Goal: Task Accomplishment & Management: Use online tool/utility

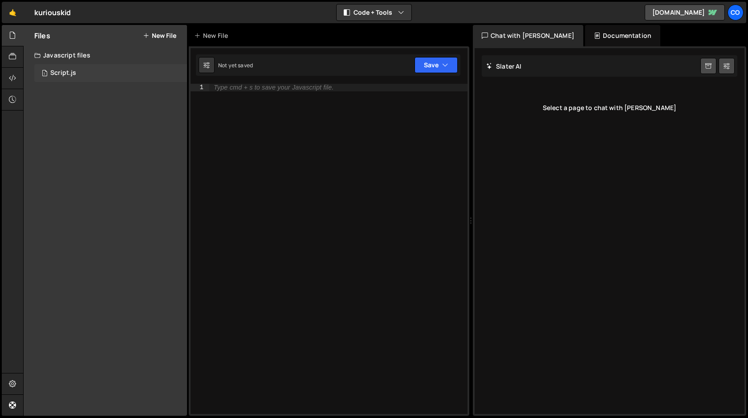
click at [67, 74] on div "Script.js" at bounding box center [63, 73] width 26 height 8
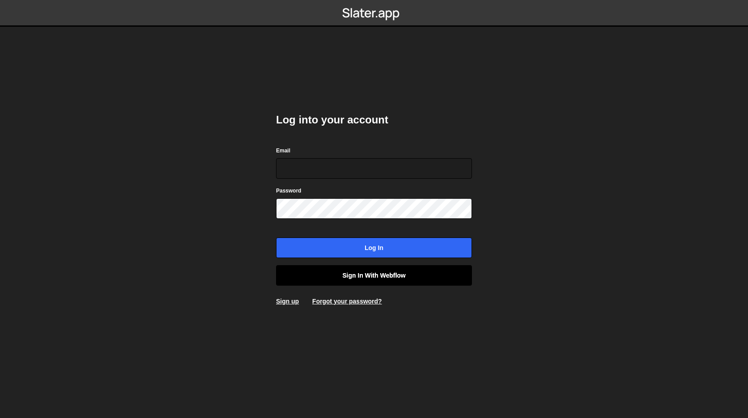
click at [409, 273] on link "Sign in with Webflow" at bounding box center [374, 275] width 196 height 20
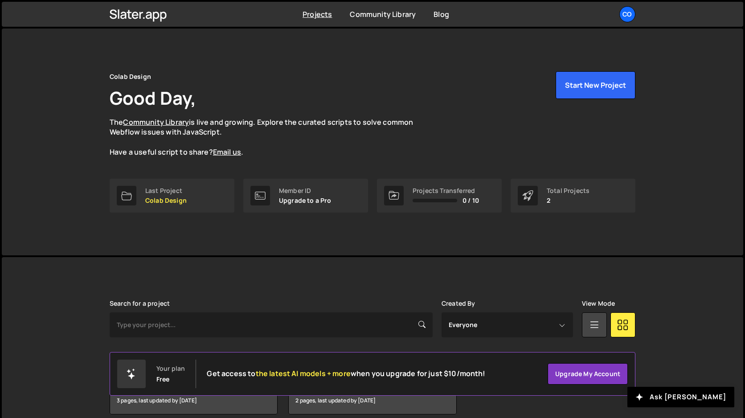
scroll to position [41, 0]
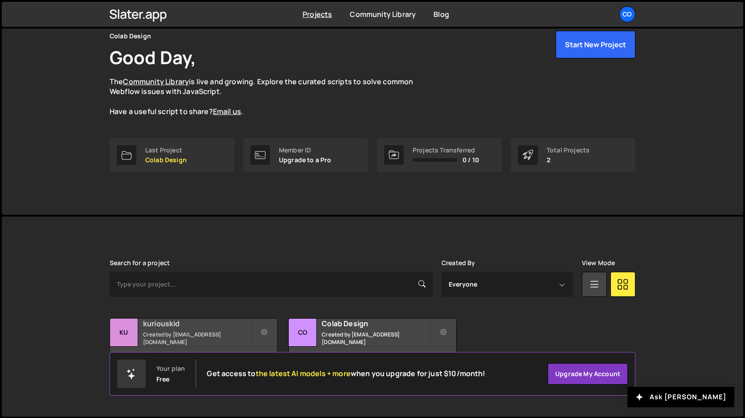
click at [206, 333] on div "kuriouskid Created by amarsinhbhagat@gmail.com" at bounding box center [193, 332] width 167 height 28
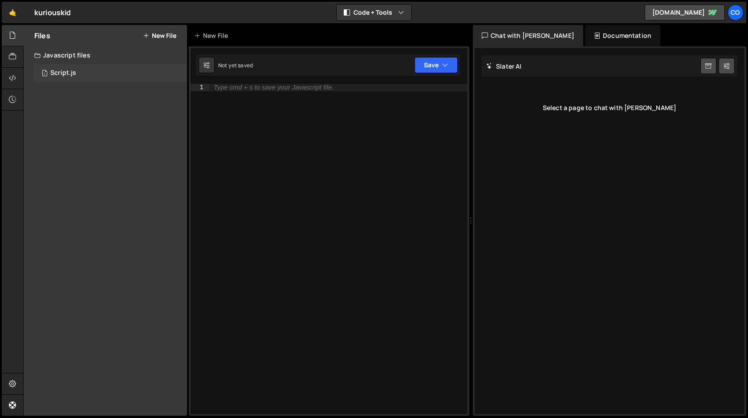
click at [73, 70] on div "Script.js" at bounding box center [63, 73] width 26 height 8
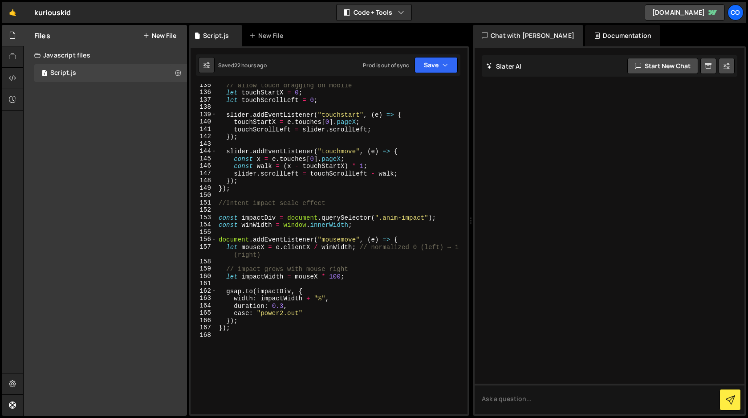
scroll to position [1024, 0]
click at [334, 277] on div "// allow touch dragging on mobile let touchStartX = 0 ; let touchScrollLeft = 0…" at bounding box center [340, 254] width 247 height 345
click at [433, 68] on button "Save" at bounding box center [436, 65] width 43 height 16
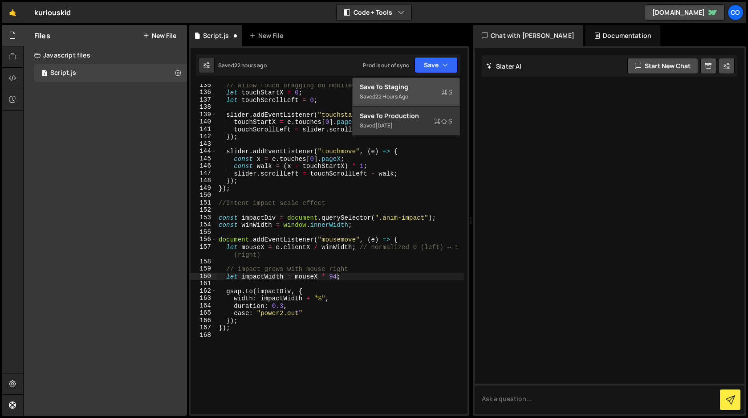
click at [424, 90] on div "Save to Staging S" at bounding box center [406, 86] width 93 height 9
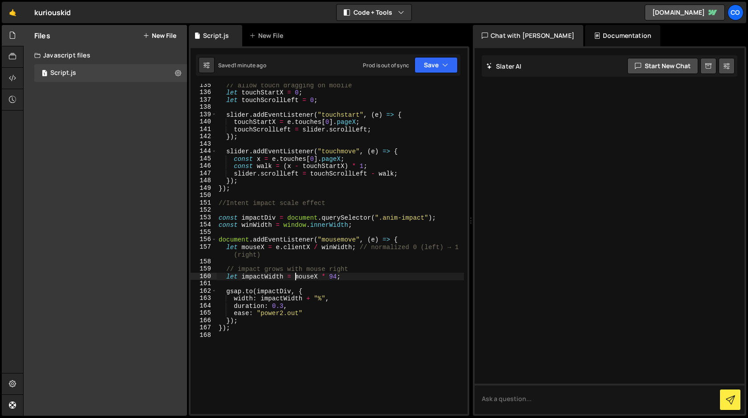
click at [296, 278] on div "// allow touch dragging on mobile let touchStartX = 0 ; let touchScrollLeft = 0…" at bounding box center [340, 254] width 247 height 345
drag, startPoint x: 349, startPoint y: 275, endPoint x: 296, endPoint y: 277, distance: 53.0
click at [296, 277] on div "// allow touch dragging on mobile let touchStartX = 0 ; let touchScrollLeft = 0…" at bounding box center [340, 254] width 247 height 345
paste textarea "(1 - mouseX) * 100"
click at [428, 70] on button "Save" at bounding box center [436, 65] width 43 height 16
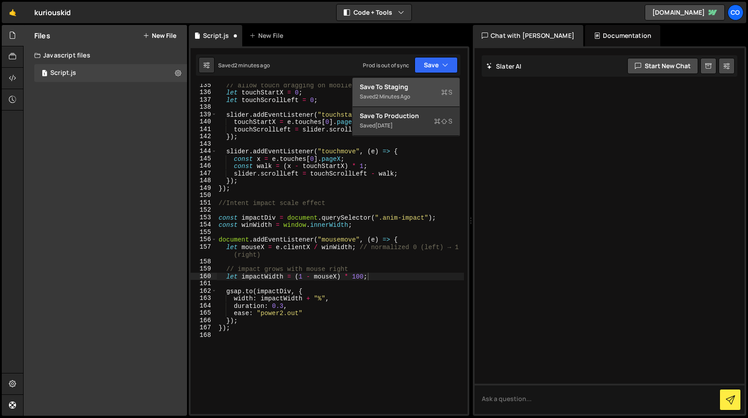
click at [419, 88] on div "Save to Staging S" at bounding box center [406, 86] width 93 height 9
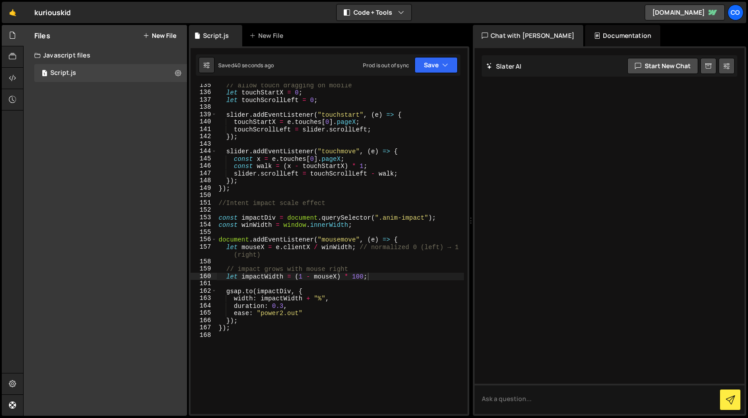
scroll to position [0, 5]
click at [414, 292] on div "// allow touch dragging on mobile let touchStartX = 0 ; let touchScrollLeft = 0…" at bounding box center [340, 254] width 247 height 345
click at [337, 276] on div "// allow touch dragging on mobile let touchStartX = 0 ; let touchScrollLeft = 0…" at bounding box center [340, 249] width 247 height 330
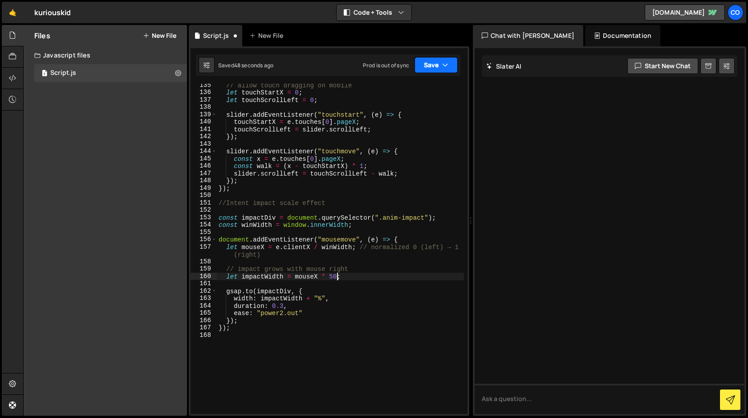
click at [433, 62] on button "Save" at bounding box center [436, 65] width 43 height 16
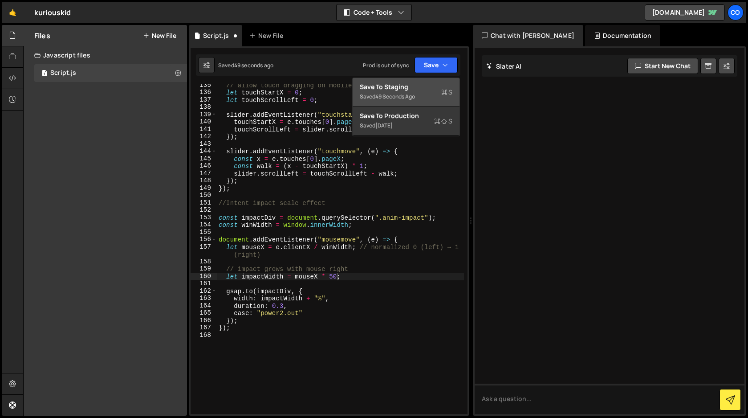
click at [427, 88] on div "Save to Staging S" at bounding box center [406, 86] width 93 height 9
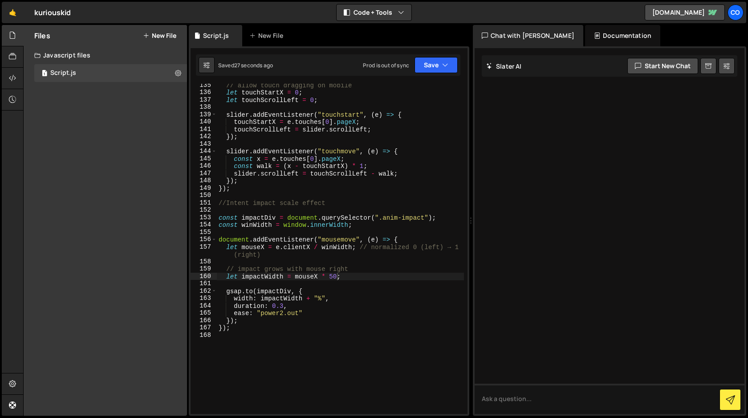
click at [333, 276] on div "// allow touch dragging on mobile let touchStartX = 0 ; let touchScrollLeft = 0…" at bounding box center [340, 254] width 247 height 345
click at [430, 68] on button "Save" at bounding box center [436, 65] width 43 height 16
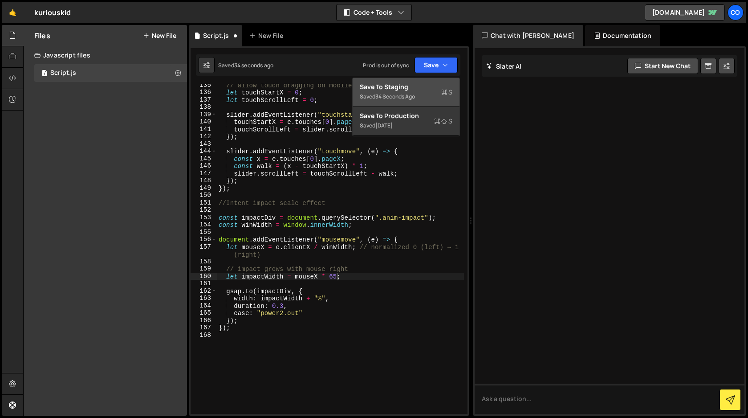
click at [420, 89] on div "Save to Staging S" at bounding box center [406, 86] width 93 height 9
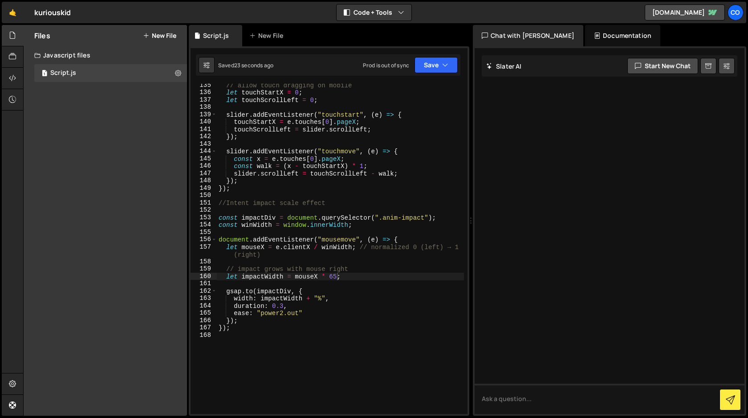
click at [341, 276] on div "// allow touch dragging on mobile let touchStartX = 0 ; let touchScrollLeft = 0…" at bounding box center [340, 254] width 247 height 345
click at [333, 276] on div "// allow touch dragging on mobile let touchStartX = 0 ; let touchScrollLeft = 0…" at bounding box center [340, 254] width 247 height 345
click at [337, 276] on div "// allow touch dragging on mobile let touchStartX = 0 ; let touchScrollLeft = 0…" at bounding box center [340, 254] width 247 height 345
click at [440, 67] on button "Save" at bounding box center [436, 65] width 43 height 16
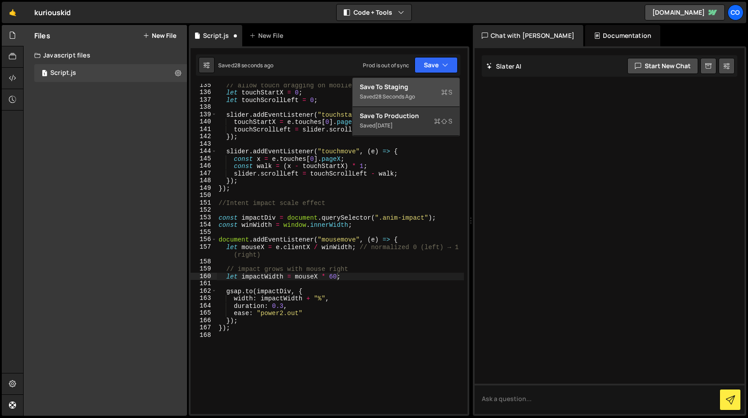
click at [423, 90] on div "Save to Staging S" at bounding box center [406, 86] width 93 height 9
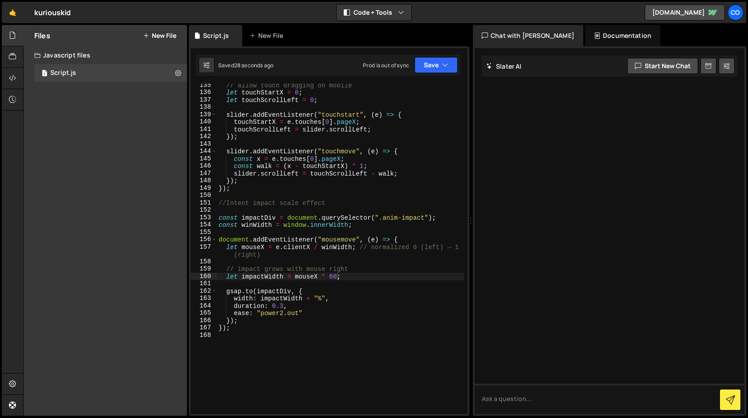
click at [334, 273] on div "// allow touch dragging on mobile let touchStartX = 0 ; let touchScrollLeft = 0…" at bounding box center [340, 254] width 247 height 345
click at [427, 66] on button "Save" at bounding box center [436, 65] width 43 height 16
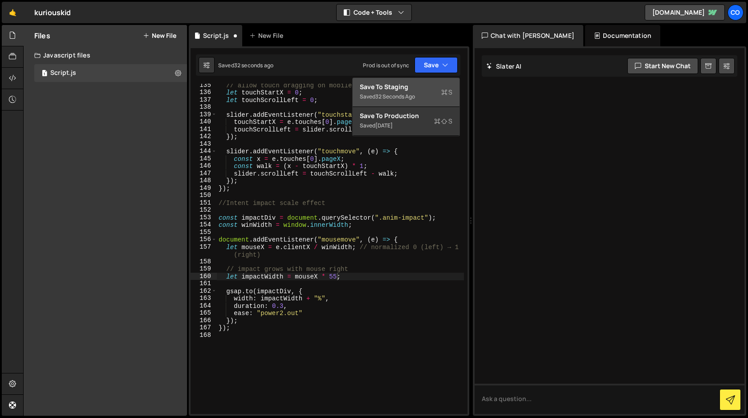
click at [423, 88] on div "Save to Staging S" at bounding box center [406, 86] width 93 height 9
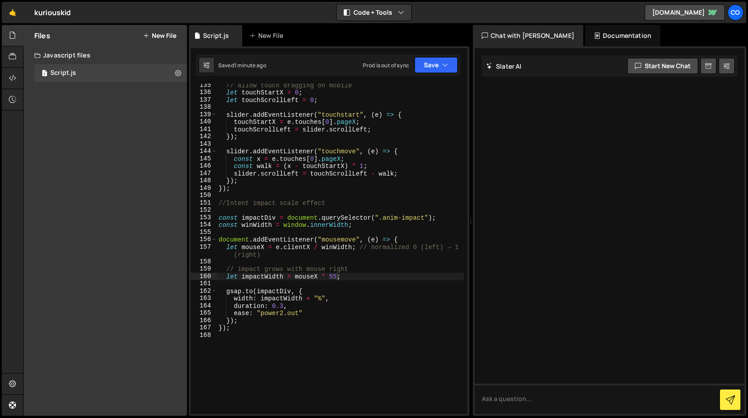
click at [335, 277] on div "// allow touch dragging on mobile let touchStartX = 0 ; let touchScrollLeft = 0…" at bounding box center [340, 254] width 247 height 345
click at [432, 62] on button "Save" at bounding box center [436, 65] width 43 height 16
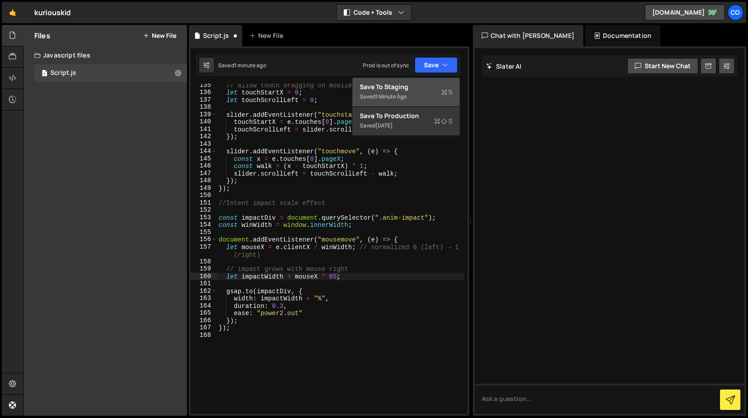
click at [423, 88] on div "Save to Staging S" at bounding box center [406, 86] width 93 height 9
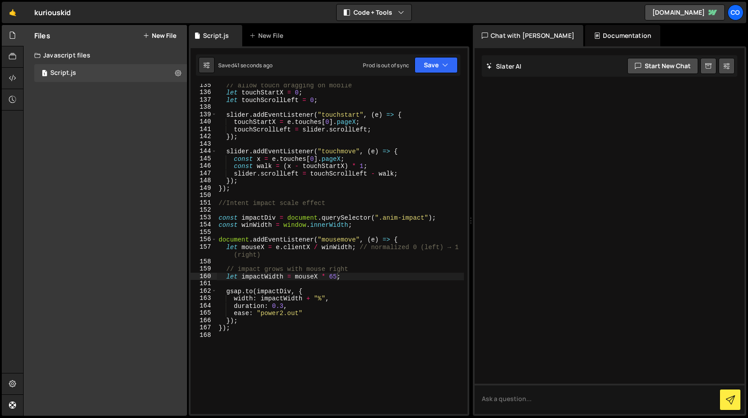
click at [335, 276] on div "// allow touch dragging on mobile let touchStartX = 0 ; let touchScrollLeft = 0…" at bounding box center [340, 254] width 247 height 345
click at [436, 67] on button "Save" at bounding box center [436, 65] width 43 height 16
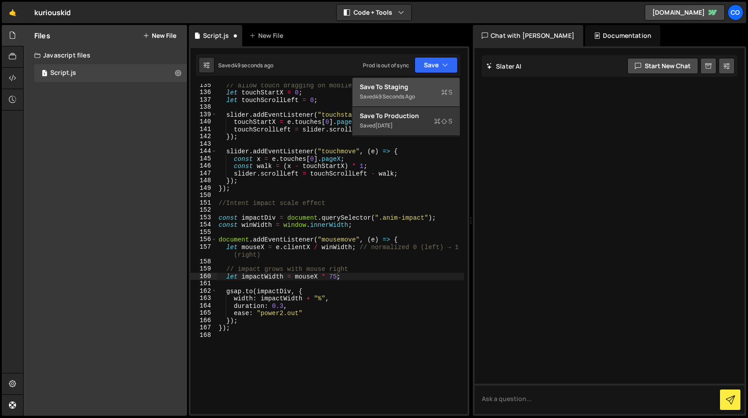
click at [427, 83] on div "Save to Staging S" at bounding box center [406, 86] width 93 height 9
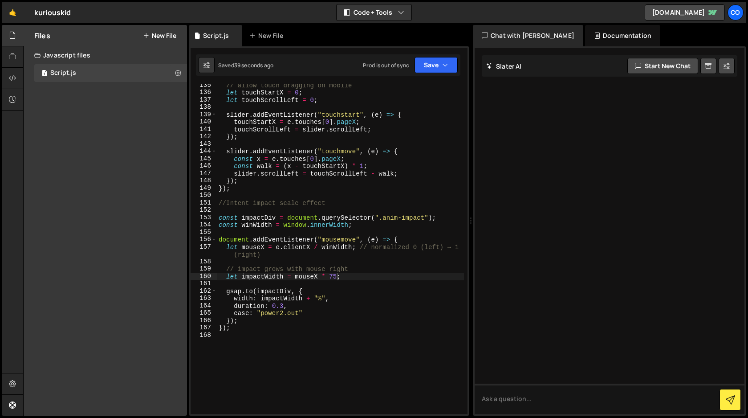
click at [334, 276] on div "// allow touch dragging on mobile let touchStartX = 0 ; let touchScrollLeft = 0…" at bounding box center [340, 254] width 247 height 345
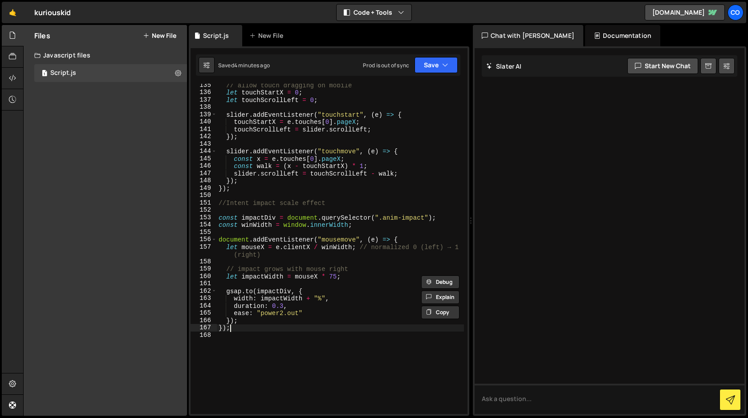
click at [246, 330] on div "// allow touch dragging on mobile let touchStartX = 0 ; let touchScrollLeft = 0…" at bounding box center [340, 254] width 247 height 345
click at [332, 276] on div "// allow touch dragging on mobile let touchStartX = 0 ; let touchScrollLeft = 0…" at bounding box center [340, 254] width 247 height 345
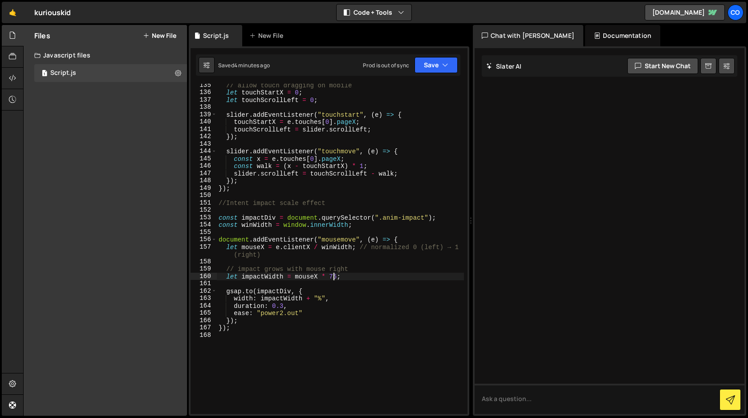
click at [332, 276] on div "// allow touch dragging on mobile let touchStartX = 0 ; let touchScrollLeft = 0…" at bounding box center [340, 254] width 247 height 345
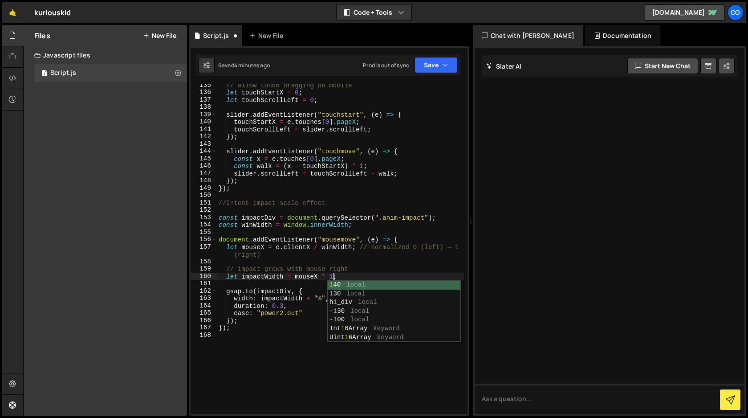
type textarea "let impactWidth = mouseX * 100;"
click at [296, 331] on div "// allow touch dragging on mobile let touchStartX = 0 ; let touchScrollLeft = 0…" at bounding box center [340, 254] width 247 height 345
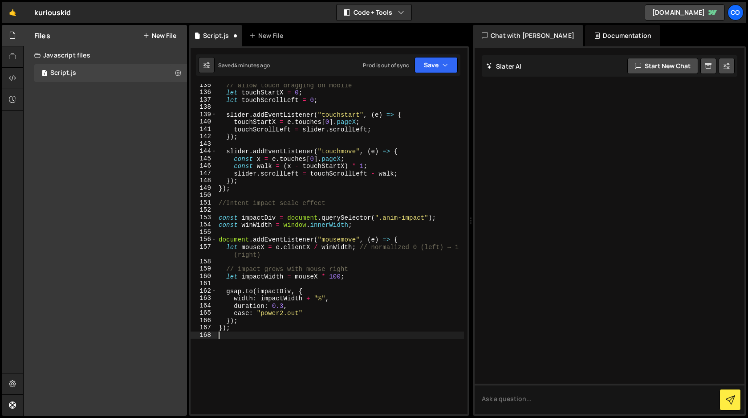
click at [237, 326] on div "// allow touch dragging on mobile let touchStartX = 0 ; let touchScrollLeft = 0…" at bounding box center [340, 254] width 247 height 345
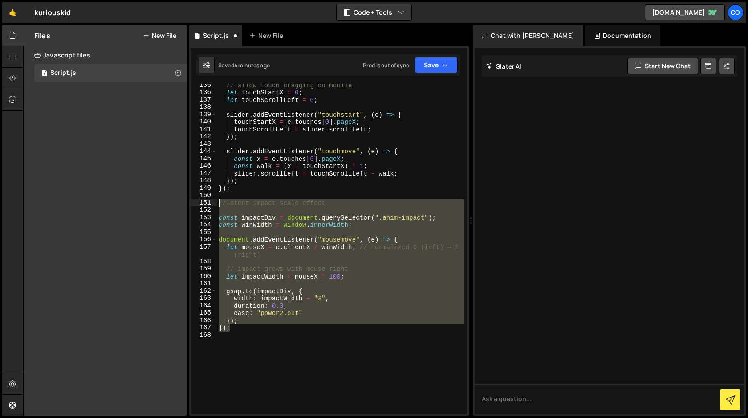
drag, startPoint x: 237, startPoint y: 330, endPoint x: 204, endPoint y: 204, distance: 130.1
click at [204, 204] on div "}); 135 136 137 138 139 140 141 142 143 144 145 146 147 148 149 150 151 152 153…" at bounding box center [329, 249] width 277 height 330
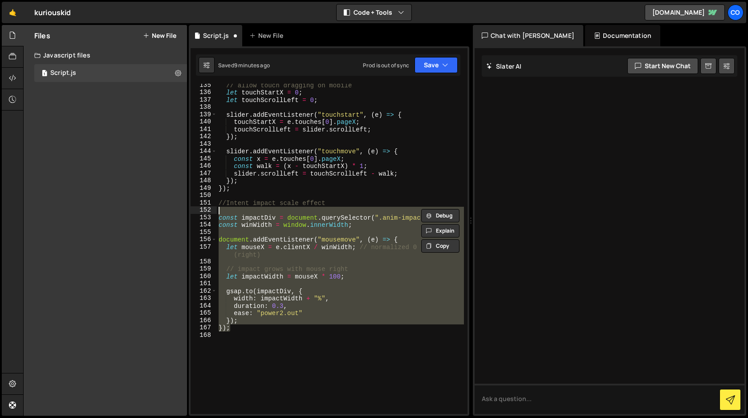
click at [329, 325] on div "// allow touch dragging on mobile let touchStartX = 0 ; let touchScrollLeft = 0…" at bounding box center [340, 249] width 247 height 330
type textarea "});"
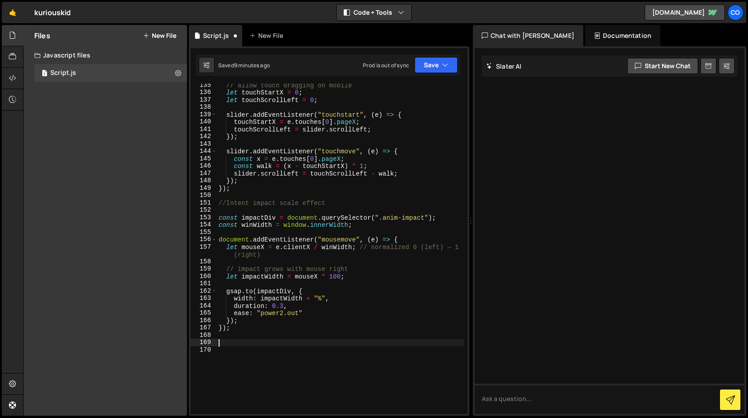
paste textarea "});"
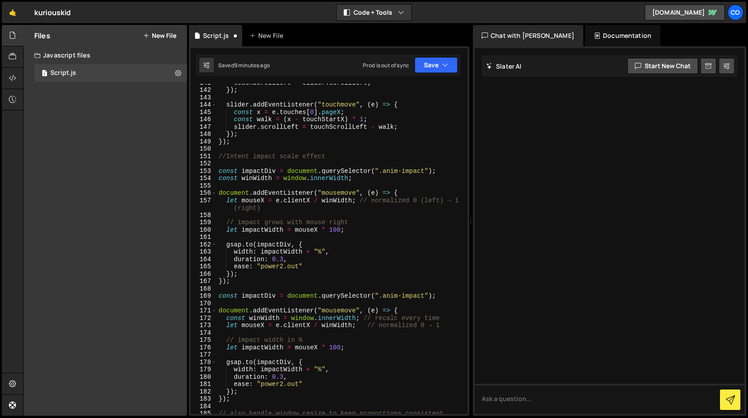
scroll to position [1069, 0]
click at [239, 284] on div "touchScrollLeft = slider . scrollLeft ; }) ; slider . addEventListener ( "touch…" at bounding box center [340, 252] width 247 height 345
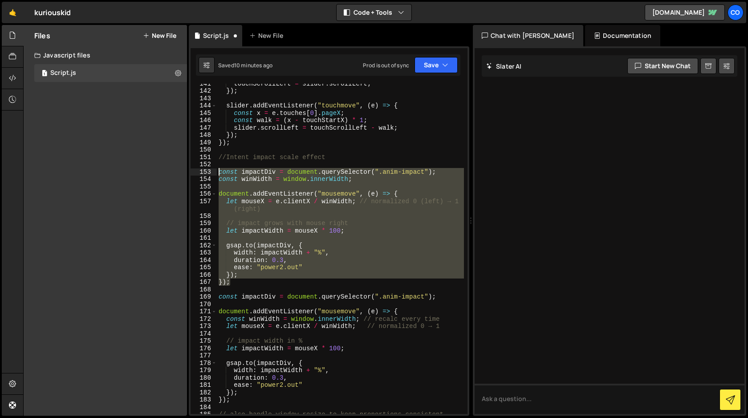
drag, startPoint x: 239, startPoint y: 284, endPoint x: 219, endPoint y: 175, distance: 111.0
click at [219, 175] on div "touchScrollLeft = slider . scrollLeft ; }) ; slider . addEventListener ( "touch…" at bounding box center [340, 252] width 247 height 345
type textarea "const impactDiv = document.querySelector(".anim-impact"); const winWidth = wind…"
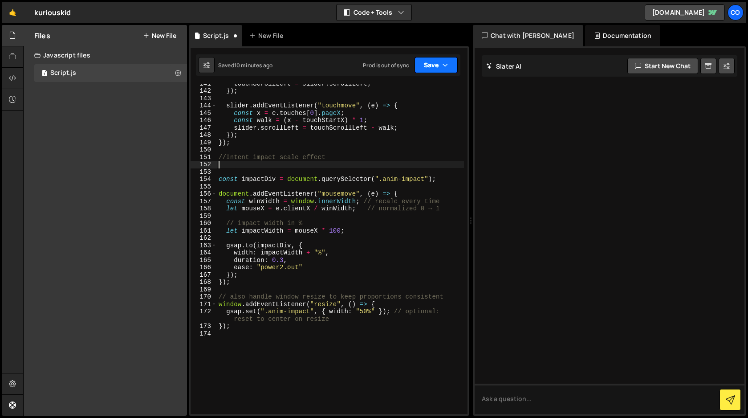
click at [448, 65] on icon "button" at bounding box center [445, 65] width 6 height 9
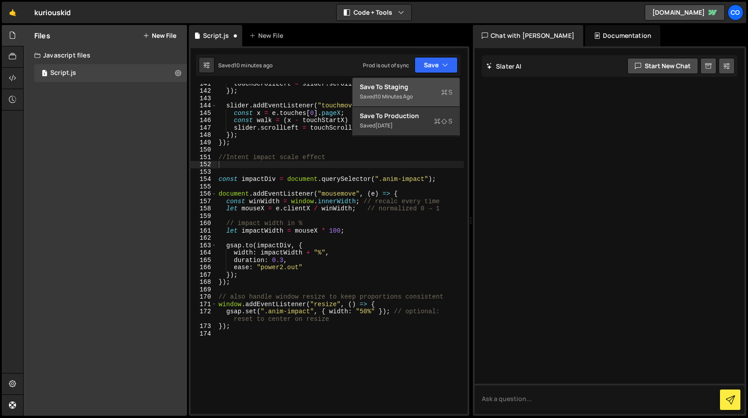
click at [426, 90] on div "Save to Staging S" at bounding box center [406, 86] width 93 height 9
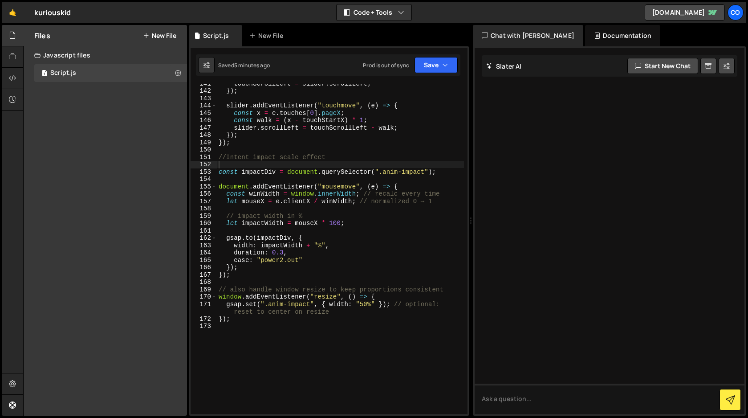
click at [390, 368] on div "touchScrollLeft = slider . scrollLeft ; }) ; slider . addEventListener ( "touch…" at bounding box center [340, 252] width 247 height 345
type textarea "});"
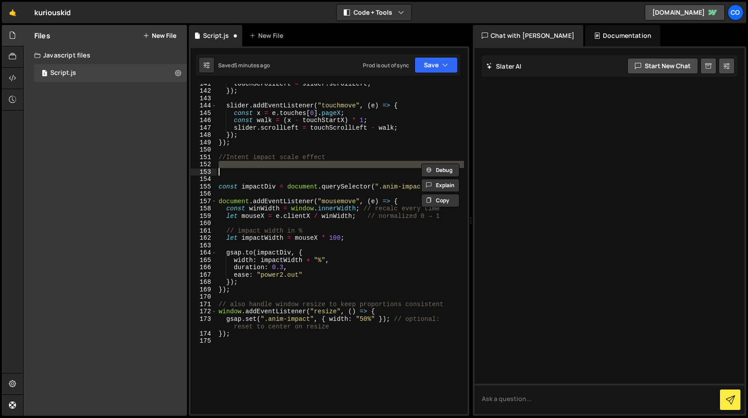
type textarea "}); });"
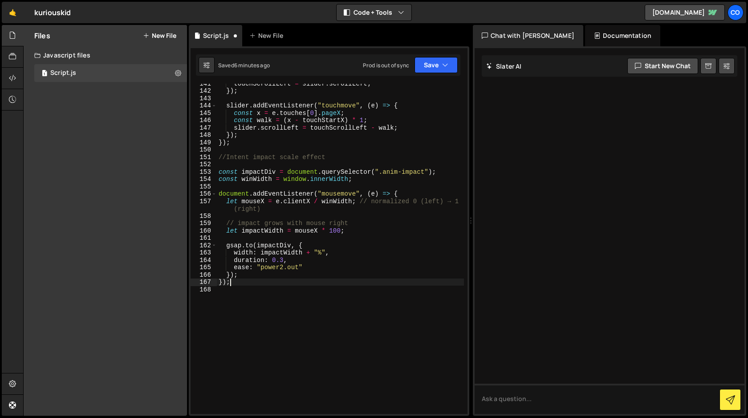
click at [337, 231] on div "touchScrollLeft = slider . scrollLeft ; }) ; slider . addEventListener ( "touch…" at bounding box center [340, 252] width 247 height 345
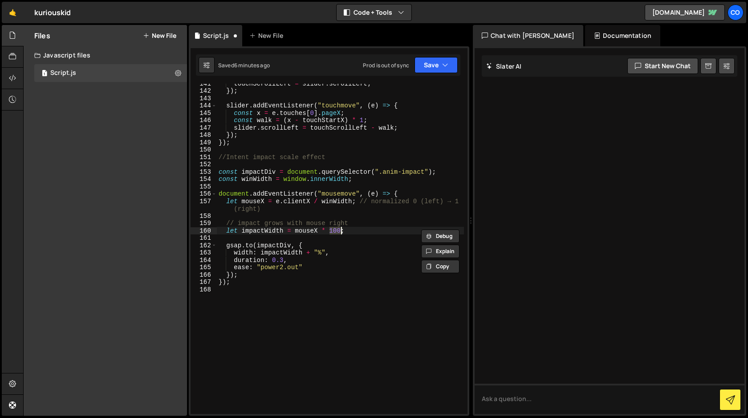
click at [237, 284] on div "touchScrollLeft = slider . scrollLeft ; }) ; slider . addEventListener ( "touch…" at bounding box center [340, 252] width 247 height 345
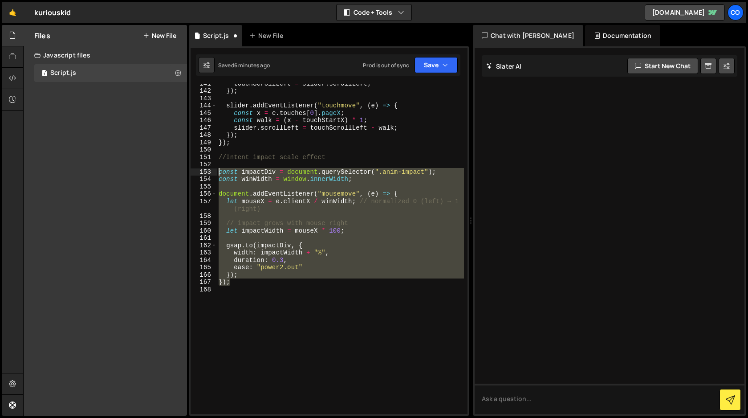
drag, startPoint x: 237, startPoint y: 284, endPoint x: 206, endPoint y: 172, distance: 116.4
click at [206, 172] on div "}); 141 142 143 144 145 146 147 148 149 150 151 152 153 154 155 156 157 158 159…" at bounding box center [329, 249] width 277 height 330
click at [436, 65] on button "Save" at bounding box center [436, 65] width 43 height 16
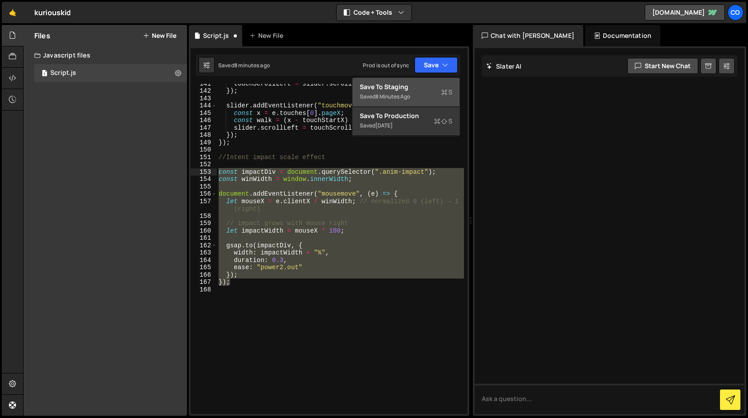
click at [426, 99] on div "Saved 8 minutes ago" at bounding box center [406, 96] width 93 height 11
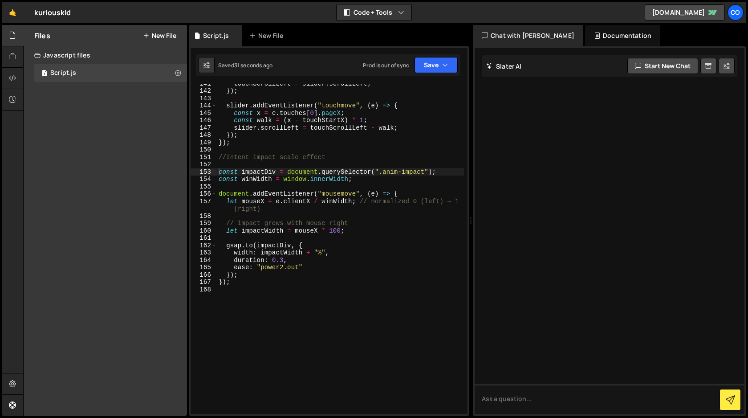
click at [336, 230] on div "touchScrollLeft = slider . scrollLeft ; }) ; slider . addEventListener ( "touch…" at bounding box center [340, 252] width 247 height 345
click at [425, 65] on button "Save" at bounding box center [436, 65] width 43 height 16
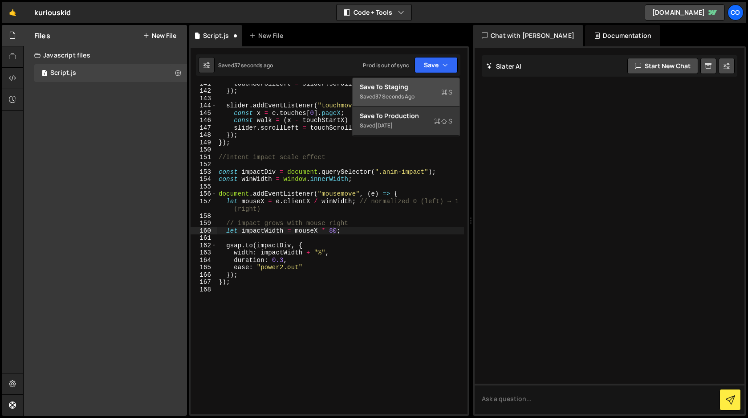
click at [400, 95] on div "37 seconds ago" at bounding box center [394, 97] width 39 height 8
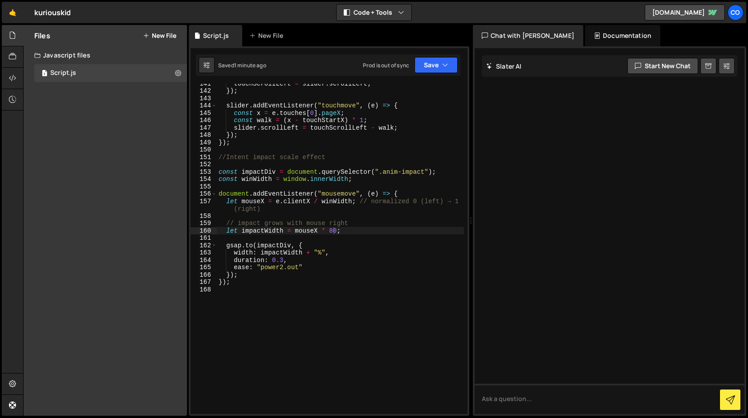
click at [334, 231] on div "touchScrollLeft = slider . scrollLeft ; }) ; slider . addEventListener ( "touch…" at bounding box center [340, 252] width 247 height 345
click at [429, 69] on button "Save" at bounding box center [436, 65] width 43 height 16
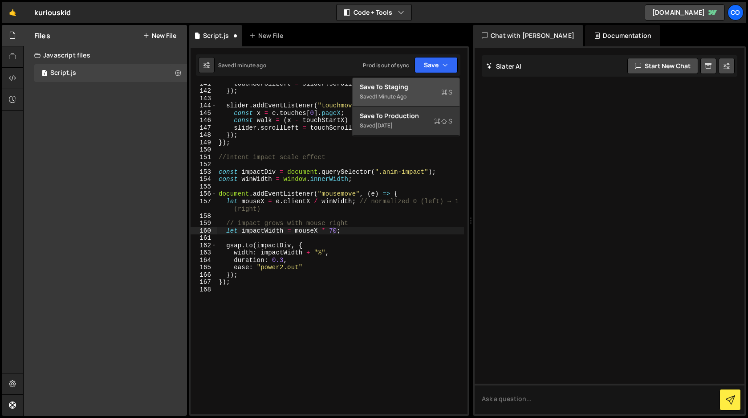
click at [425, 91] on div "Saved 1 minute ago" at bounding box center [406, 96] width 93 height 11
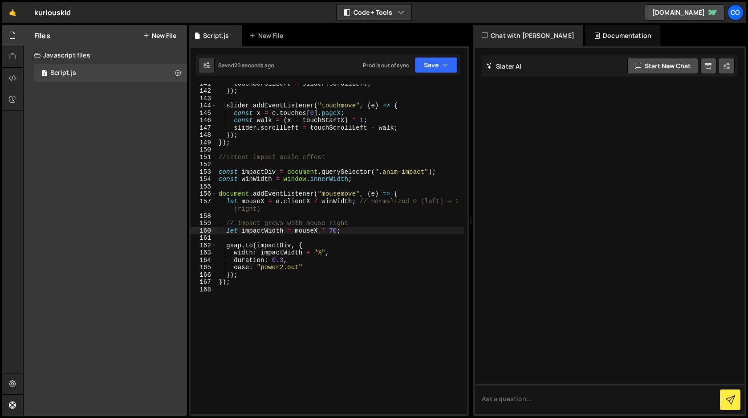
click at [337, 230] on div "touchScrollLeft = slider . scrollLeft ; }) ; slider . addEventListener ( "touch…" at bounding box center [340, 252] width 247 height 345
click at [433, 65] on button "Save" at bounding box center [436, 65] width 43 height 16
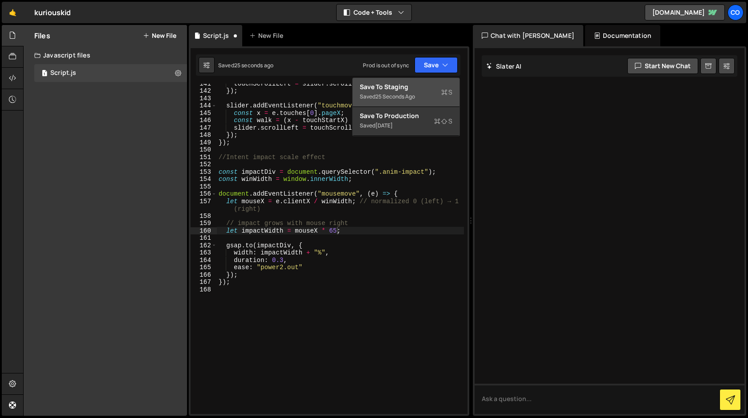
click at [428, 88] on div "Save to Staging S" at bounding box center [406, 86] width 93 height 9
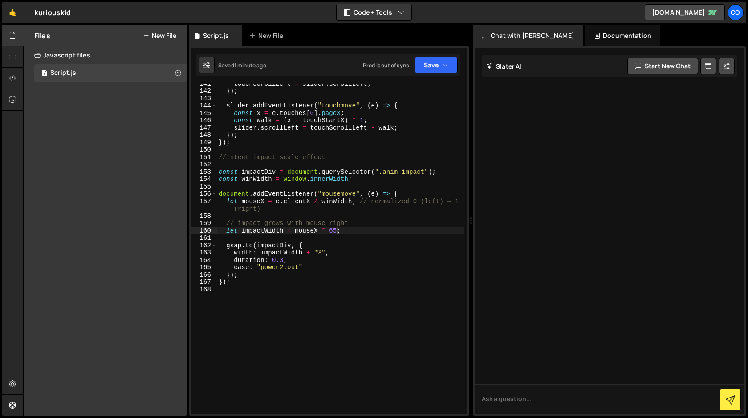
click at [334, 231] on div "touchScrollLeft = slider . scrollLeft ; }) ; slider . addEventListener ( "touch…" at bounding box center [340, 252] width 247 height 345
click at [432, 69] on button "Save" at bounding box center [436, 65] width 43 height 16
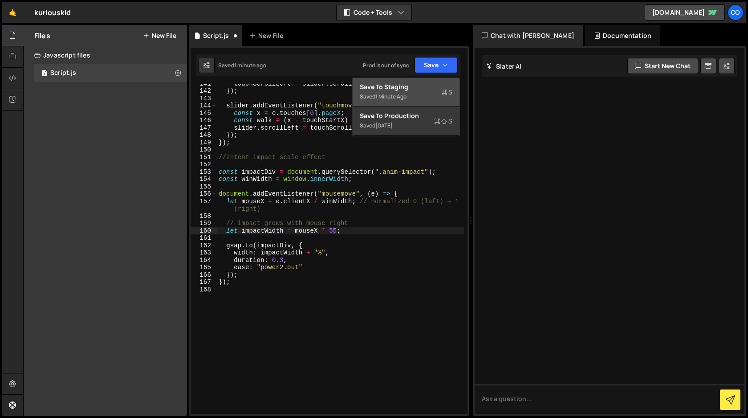
click at [421, 87] on div "Save to Staging S" at bounding box center [406, 86] width 93 height 9
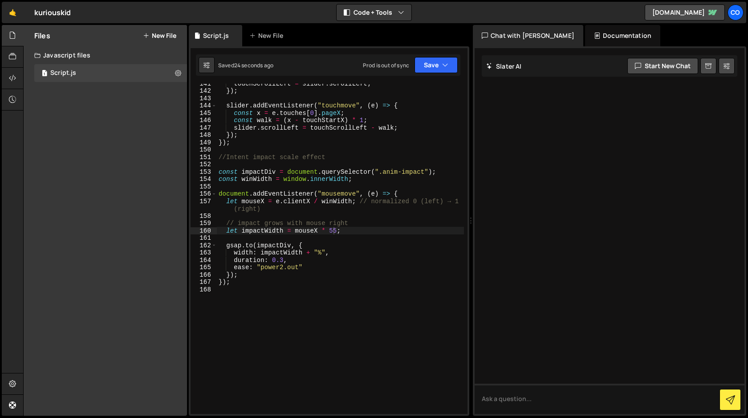
click at [337, 230] on div "touchScrollLeft = slider . scrollLeft ; }) ; slider . addEventListener ( "touch…" at bounding box center [340, 252] width 247 height 345
click at [429, 65] on button "Save" at bounding box center [436, 65] width 43 height 16
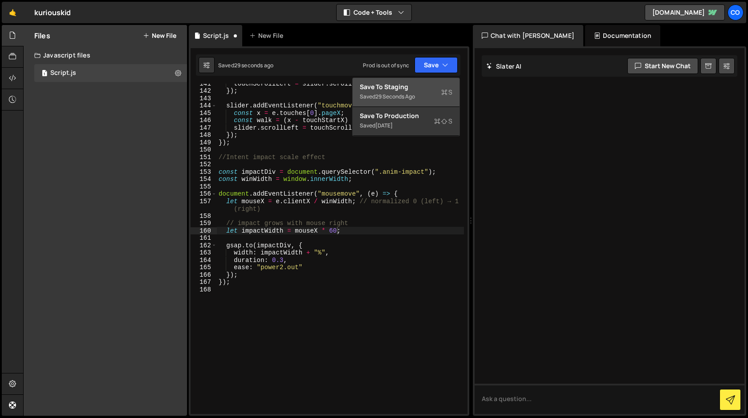
click at [424, 90] on div "Save to Staging S" at bounding box center [406, 86] width 93 height 9
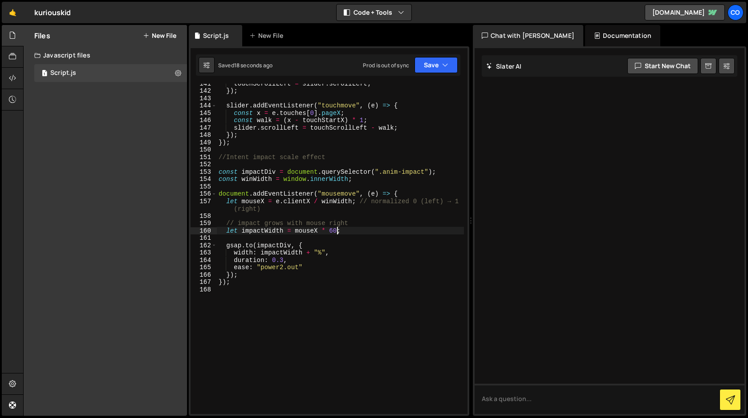
click at [336, 233] on div "touchScrollLeft = slider . scrollLeft ; }) ; slider . addEventListener ( "touch…" at bounding box center [340, 252] width 247 height 345
click at [441, 65] on button "Save" at bounding box center [436, 65] width 43 height 16
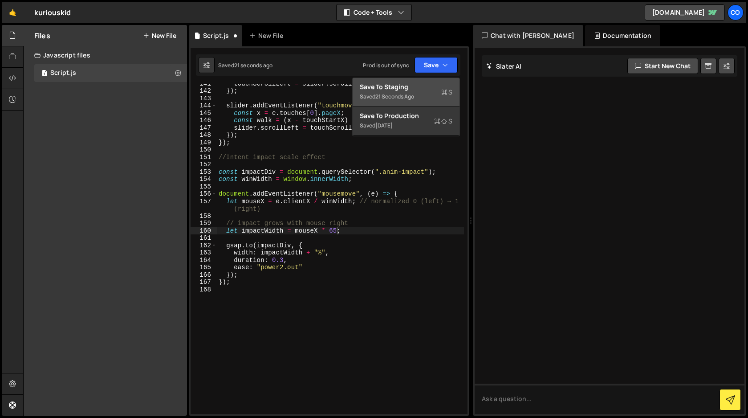
click at [431, 84] on div "Save to Staging S" at bounding box center [406, 86] width 93 height 9
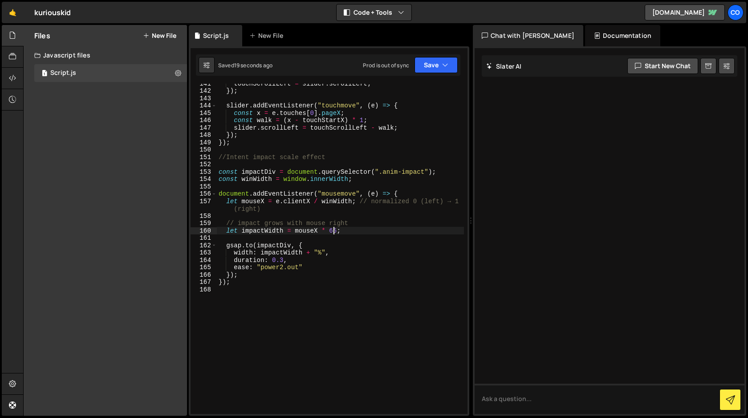
click at [334, 230] on div "touchScrollLeft = slider . scrollLeft ; }) ; slider . addEventListener ( "touch…" at bounding box center [340, 252] width 247 height 345
click at [435, 64] on button "Save" at bounding box center [436, 65] width 43 height 16
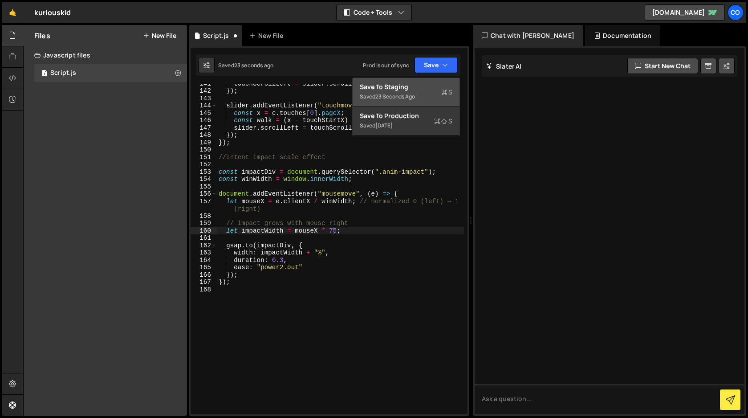
click at [431, 89] on div "Save to Staging S" at bounding box center [406, 86] width 93 height 9
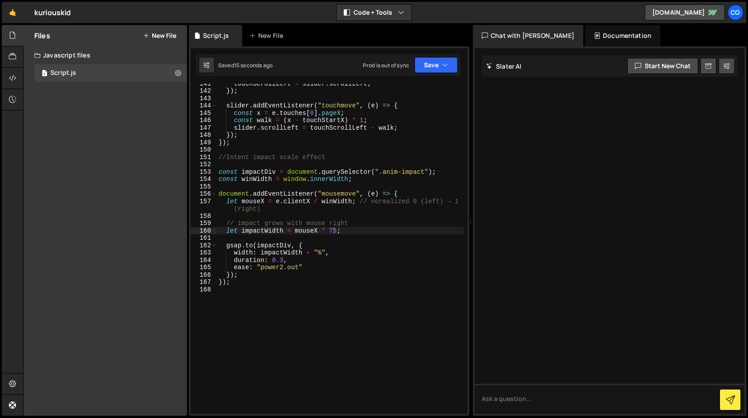
click at [338, 229] on div "touchScrollLeft = slider . scrollLeft ; }) ; slider . addEventListener ( "touch…" at bounding box center [340, 252] width 247 height 345
click at [433, 67] on button "Save" at bounding box center [436, 65] width 43 height 16
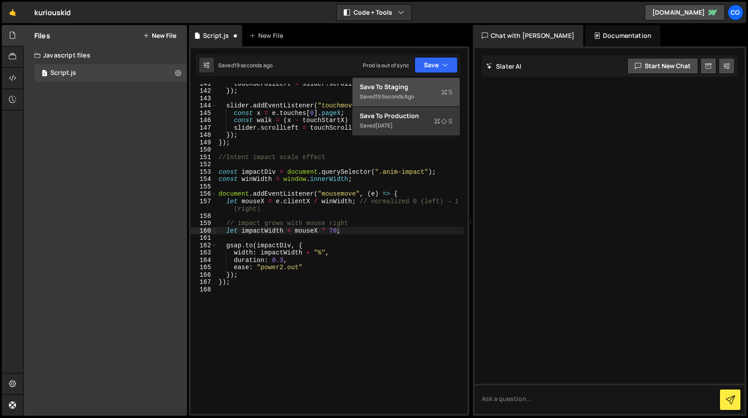
click at [428, 87] on div "Save to Staging S" at bounding box center [406, 86] width 93 height 9
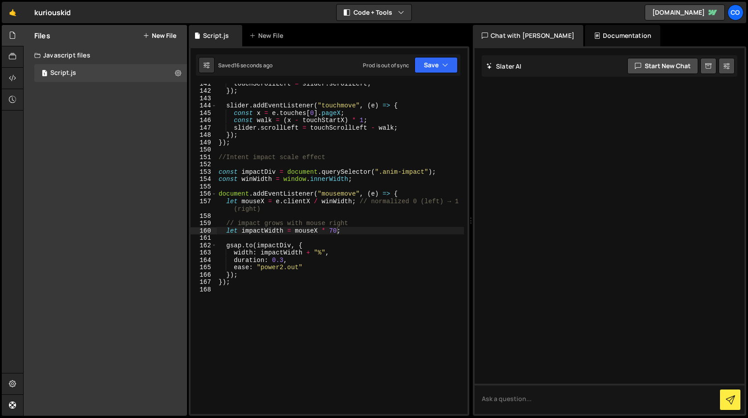
click at [333, 232] on div "touchScrollLeft = slider . scrollLeft ; }) ; slider . addEventListener ( "touch…" at bounding box center [340, 252] width 247 height 345
click at [427, 68] on button "Save" at bounding box center [436, 65] width 43 height 16
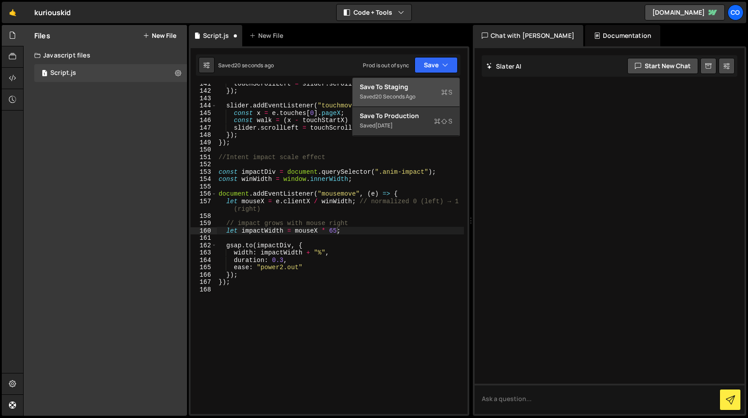
click at [419, 90] on div "Save to Staging S" at bounding box center [406, 86] width 93 height 9
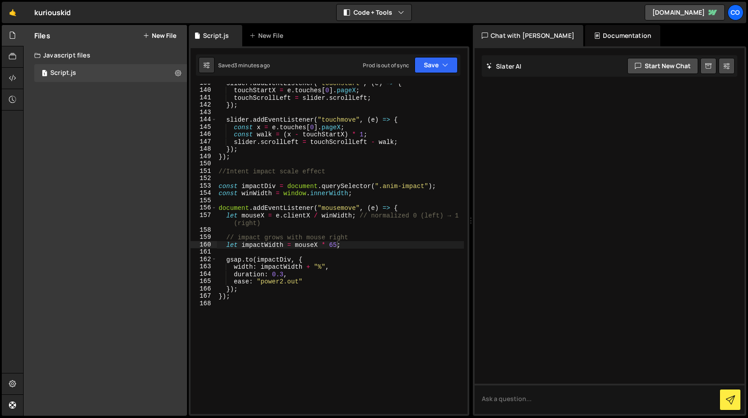
scroll to position [1055, 0]
click at [219, 187] on div "slider . addEventListener ( "touchstart" , ( e ) => { touchStartX = e . touches…" at bounding box center [340, 251] width 247 height 345
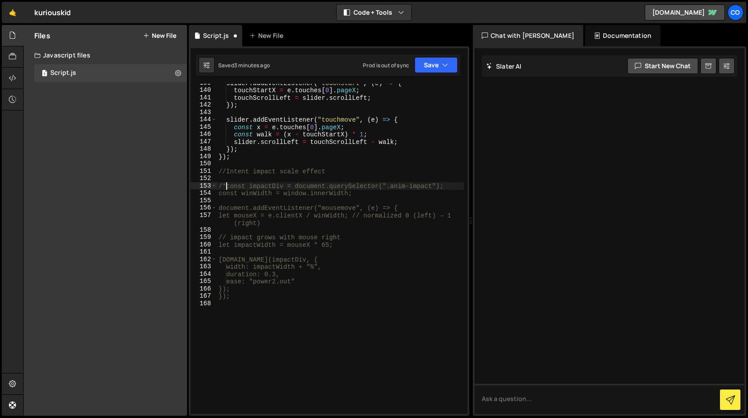
click at [249, 297] on div "slider . addEventListener ( "touchstart" , ( e ) => { touchStartX = e . touches…" at bounding box center [340, 251] width 247 height 345
click at [343, 173] on div "slider . addEventListener ( "touchstart" , ( e ) => { touchStartX = e . touches…" at bounding box center [340, 251] width 247 height 345
type textarea "//Intent impact scale effect"
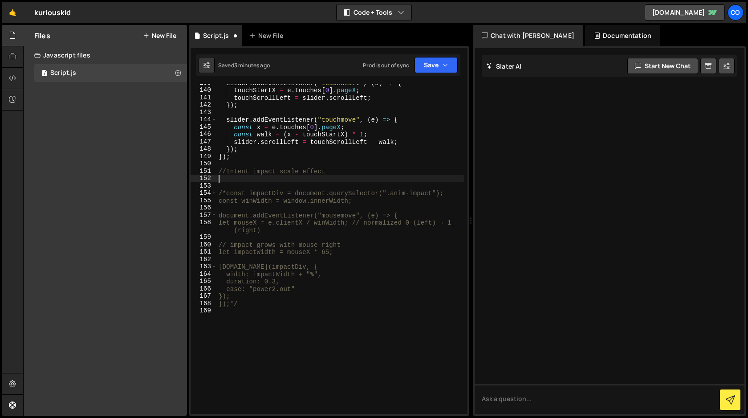
scroll to position [0, 0]
paste textarea
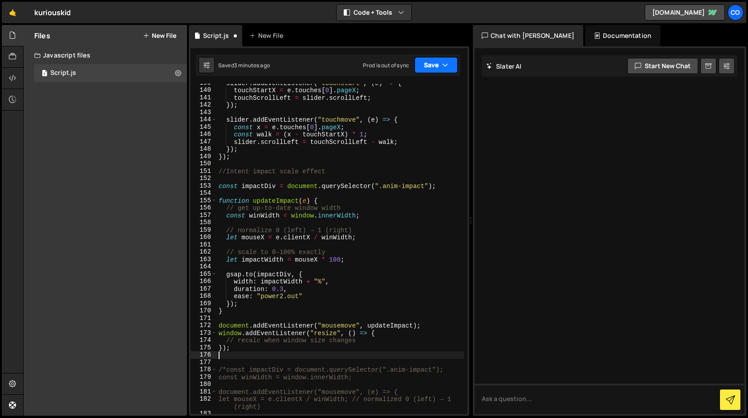
click at [433, 66] on button "Save" at bounding box center [436, 65] width 43 height 16
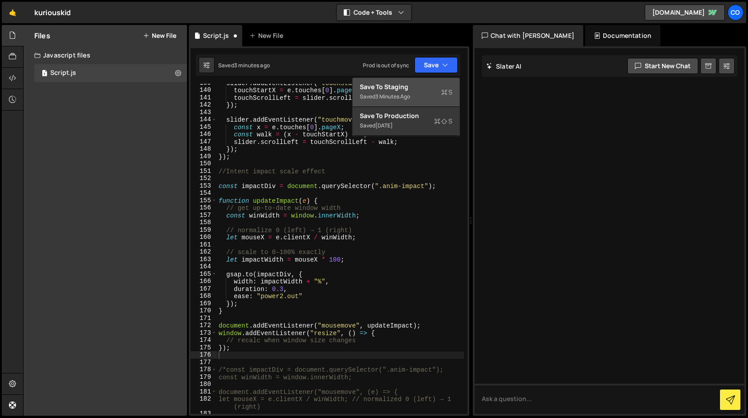
click at [423, 86] on div "Save to Staging S" at bounding box center [406, 86] width 93 height 9
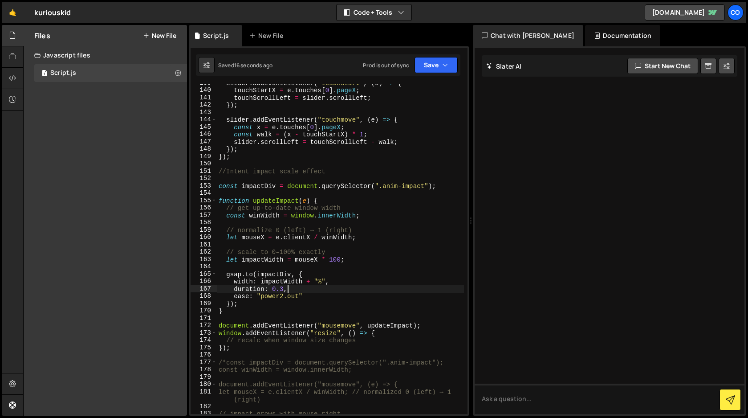
click at [384, 287] on div "slider . addEventListener ( "touchstart" , ( e ) => { touchStartX = e . touches…" at bounding box center [340, 251] width 247 height 345
click at [335, 260] on div "slider . addEventListener ( "touchstart" , ( e ) => { touchStartX = e . touches…" at bounding box center [340, 251] width 247 height 345
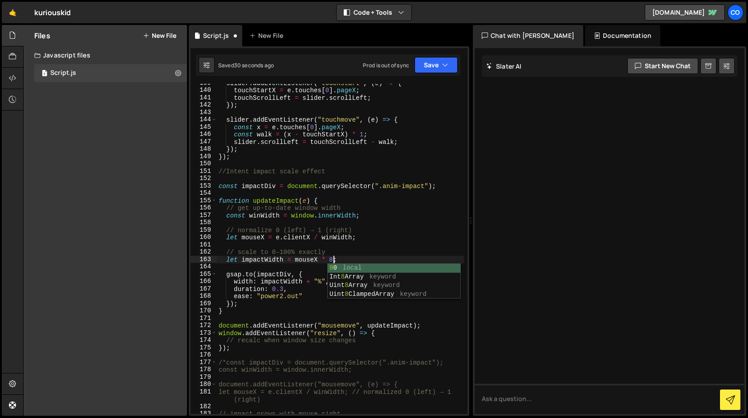
scroll to position [0, 8]
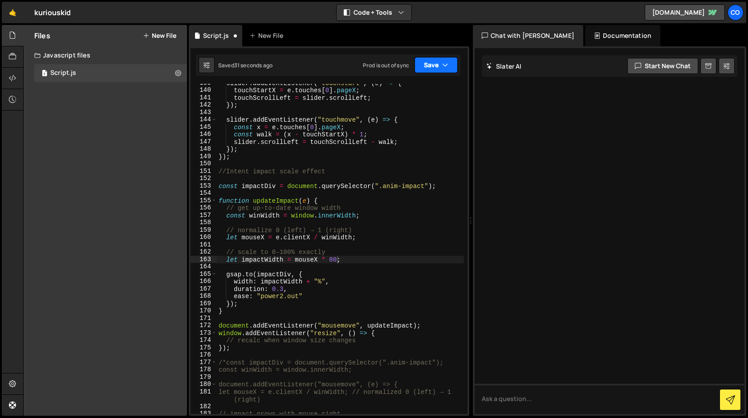
click at [436, 67] on button "Save" at bounding box center [436, 65] width 43 height 16
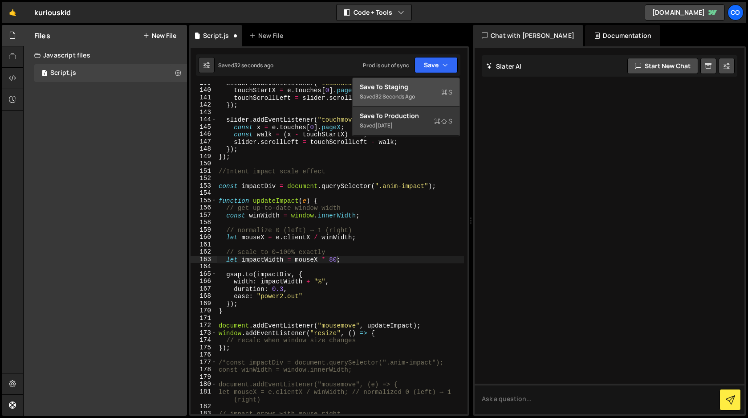
click at [430, 88] on div "Save to Staging S" at bounding box center [406, 86] width 93 height 9
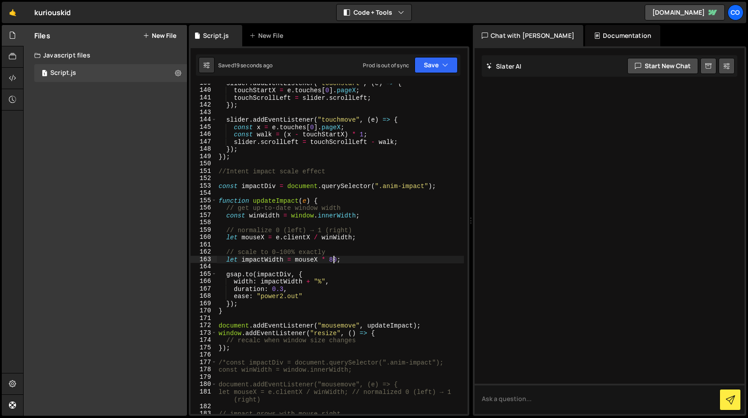
click at [334, 257] on div "slider . addEventListener ( "touchstart" , ( e ) => { touchStartX = e . touches…" at bounding box center [340, 251] width 247 height 345
click at [429, 68] on button "Save" at bounding box center [436, 65] width 43 height 16
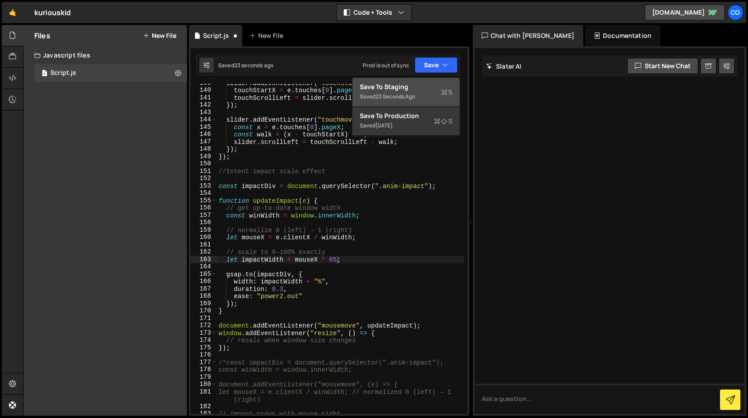
click at [422, 89] on div "Save to Staging S" at bounding box center [406, 86] width 93 height 9
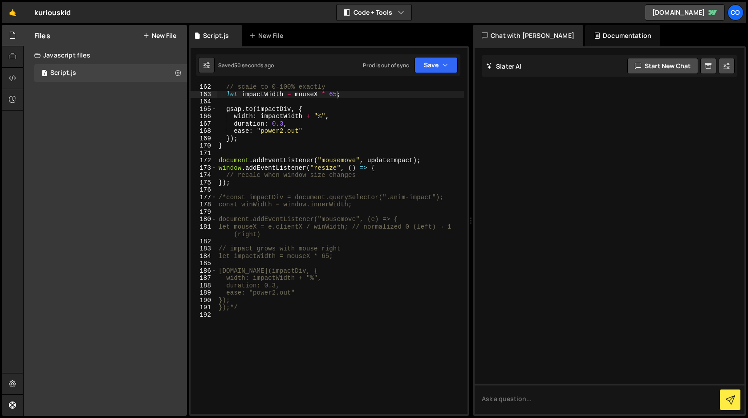
scroll to position [0, 1]
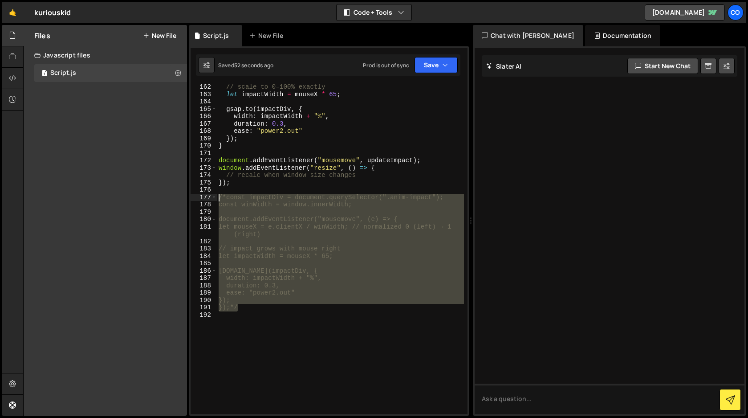
drag, startPoint x: 244, startPoint y: 309, endPoint x: 191, endPoint y: 198, distance: 122.3
click at [191, 198] on div "});*/ 162 163 164 165 166 167 168 169 170 171 172 173 174 175 176 177 178 179 1…" at bounding box center [329, 249] width 277 height 330
type textarea "/*const impactDiv = document.querySelector(".anim-impact"); const winWidth = wi…"
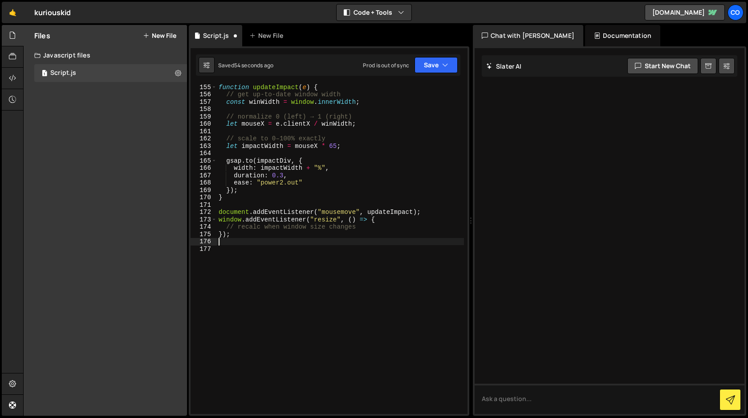
scroll to position [1162, 0]
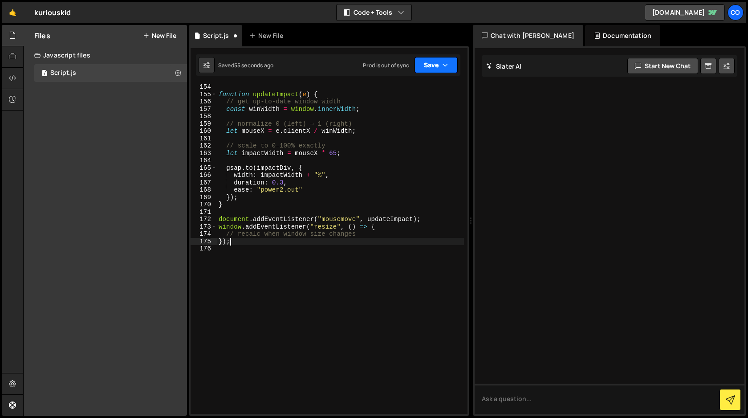
click at [432, 66] on button "Save" at bounding box center [436, 65] width 43 height 16
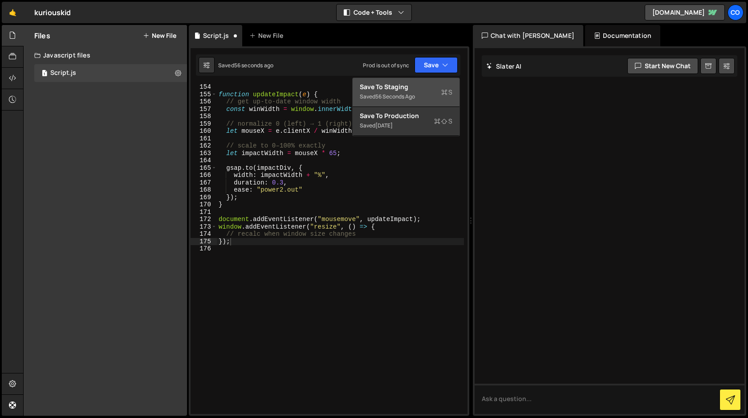
click at [427, 86] on div "Save to Staging S" at bounding box center [406, 86] width 93 height 9
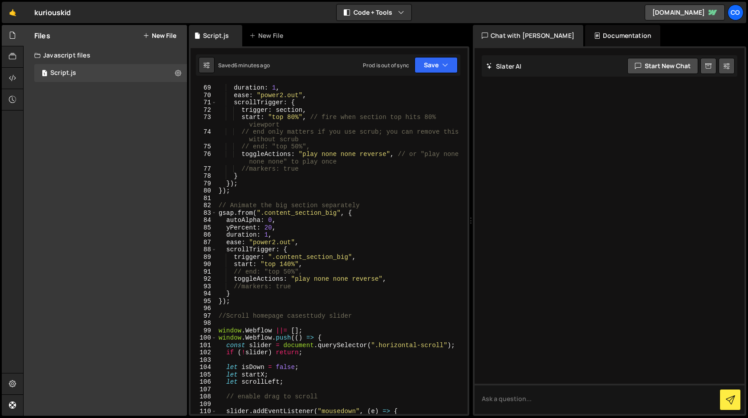
scroll to position [514, 0]
click at [289, 264] on div "duration : 1 , ease : "power2.out" , scrollTrigger : { trigger : section , star…" at bounding box center [340, 255] width 247 height 345
type textarea "start: "top 180%","
click at [437, 72] on button "Save" at bounding box center [436, 65] width 43 height 16
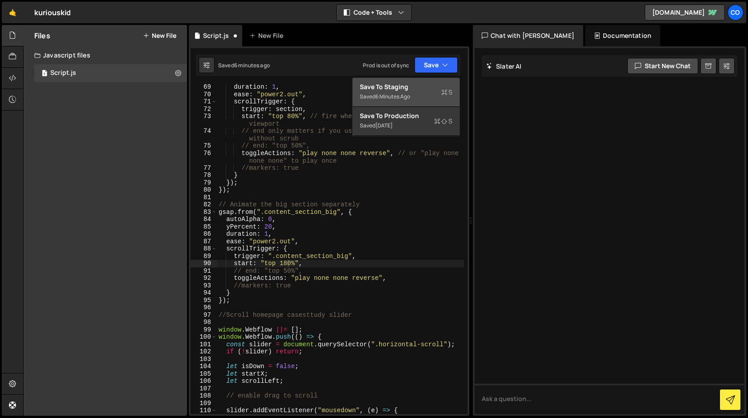
click at [425, 90] on div "Save to Staging S" at bounding box center [406, 86] width 93 height 9
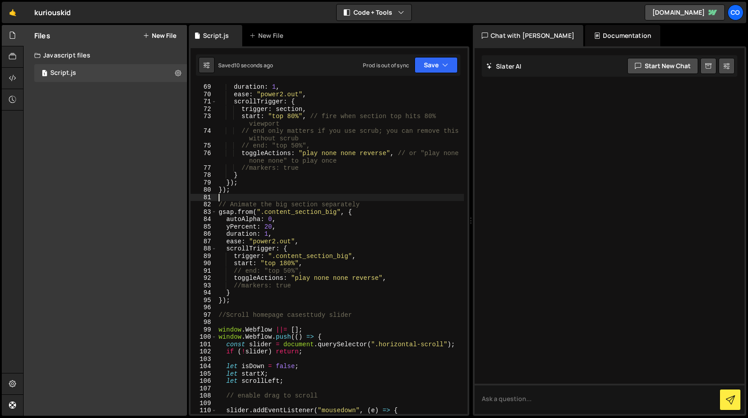
scroll to position [0, 0]
click at [315, 196] on div "duration : 1 , ease : "power2.out" , scrollTrigger : { trigger : section , star…" at bounding box center [340, 255] width 247 height 345
click at [334, 306] on div "duration : 1 , ease : "power2.out" , scrollTrigger : { trigger : section , star…" at bounding box center [340, 255] width 247 height 345
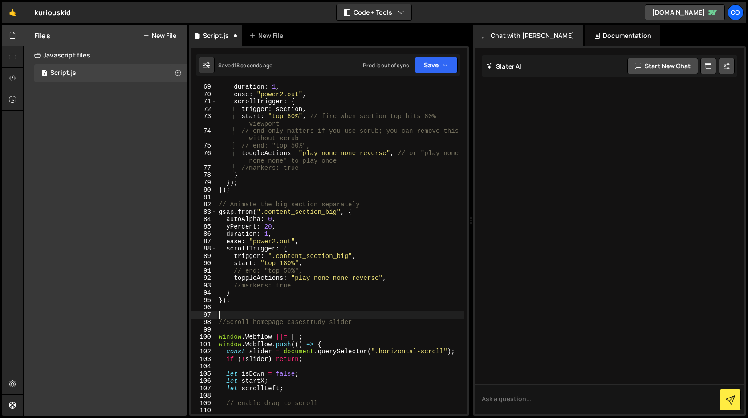
paste textarea "Sticky-scroll"
type textarea "Sticky-scroll"
drag, startPoint x: 270, startPoint y: 314, endPoint x: 218, endPoint y: 317, distance: 52.2
click at [218, 317] on div "duration : 1 , ease : "power2.out" , scrollTrigger : { trigger : section , star…" at bounding box center [340, 255] width 247 height 345
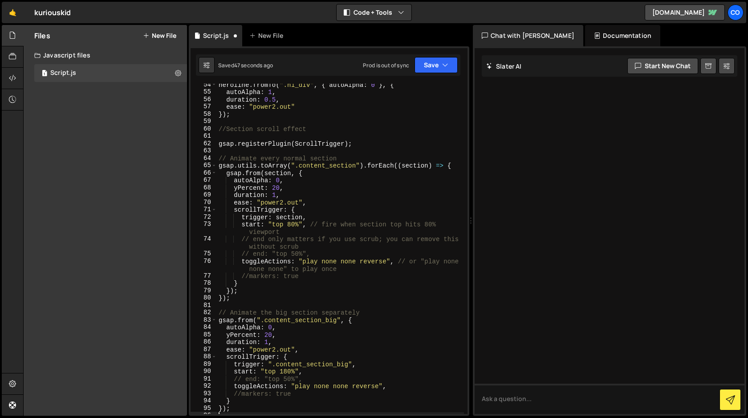
scroll to position [406, 0]
click at [319, 176] on div "heroline . fromTo ( ".h1_div" , { autoAlpha : 0 } , { autoAlpha : 1 , duration …" at bounding box center [340, 254] width 247 height 345
click at [318, 205] on div "heroline . fromTo ( ".h1_div" , { autoAlpha : 0 } , { autoAlpha : 1 , duration …" at bounding box center [340, 254] width 247 height 345
type textarea "ease: "power2.out","
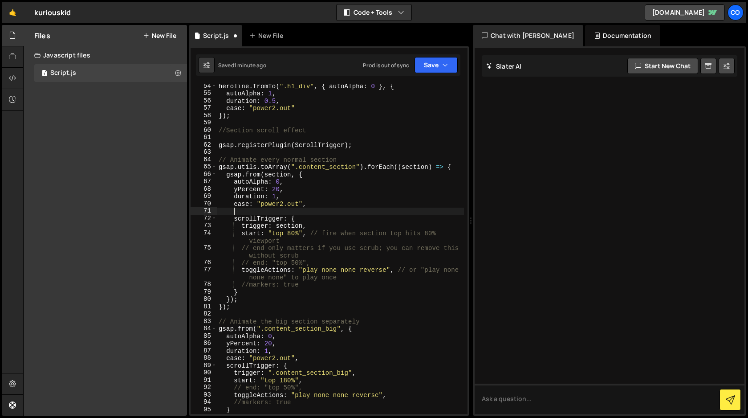
paste textarea "Sticky-scroll"
type textarea "Sticky-scroll."
click at [232, 210] on div "heroline . fromTo ( ".h1_div" , { autoAlpha : 0 } , { autoAlpha : 1 , duration …" at bounding box center [340, 254] width 247 height 345
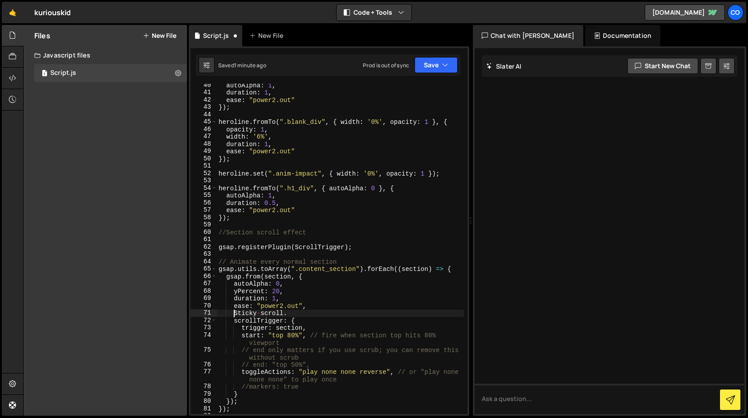
scroll to position [303, 0]
drag, startPoint x: 291, startPoint y: 314, endPoint x: 231, endPoint y: 314, distance: 59.7
click at [231, 314] on div "autoAlpha : 1 , duration : 1 , ease : "power2.out" }) ; heroline . fromTo ( ".b…" at bounding box center [340, 254] width 247 height 345
type textarea "ease: "power2.out","
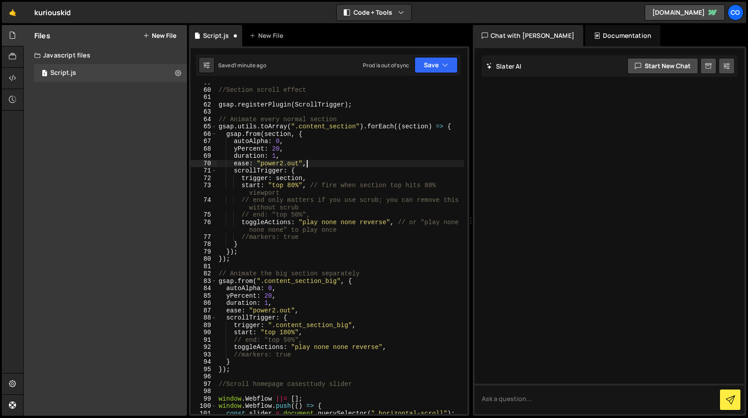
scroll to position [446, 0]
click at [237, 266] on div "//Section scroll effect gsap . registerPlugin ( ScrollTrigger ) ; // Animate ev…" at bounding box center [340, 251] width 247 height 345
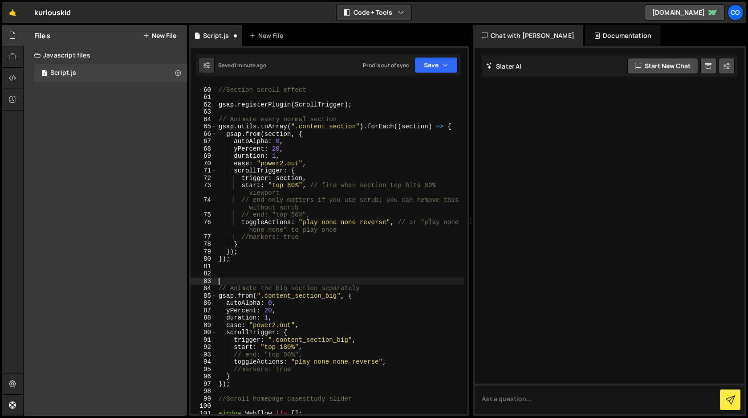
paste textarea "Sticky-scroll."
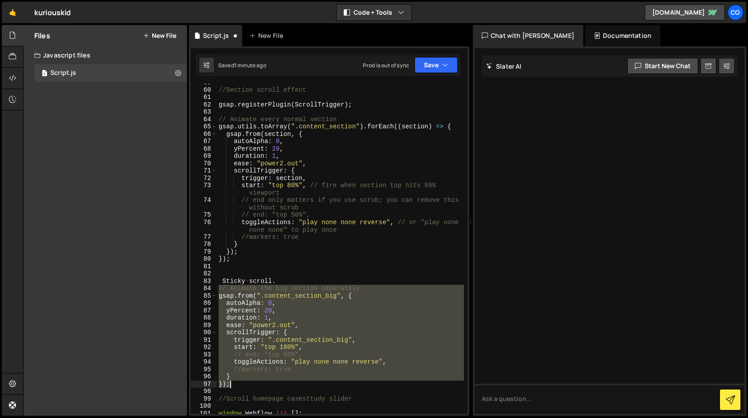
drag, startPoint x: 220, startPoint y: 288, endPoint x: 255, endPoint y: 382, distance: 100.4
click at [255, 382] on div "//Section scroll effect gsap . registerPlugin ( ScrollTrigger ) ; // Animate ev…" at bounding box center [340, 251] width 247 height 345
click at [290, 280] on div "//Section scroll effect gsap . registerPlugin ( ScrollTrigger ) ; // Animate ev…" at bounding box center [340, 251] width 247 height 345
type textarea "Sticky-scroll."
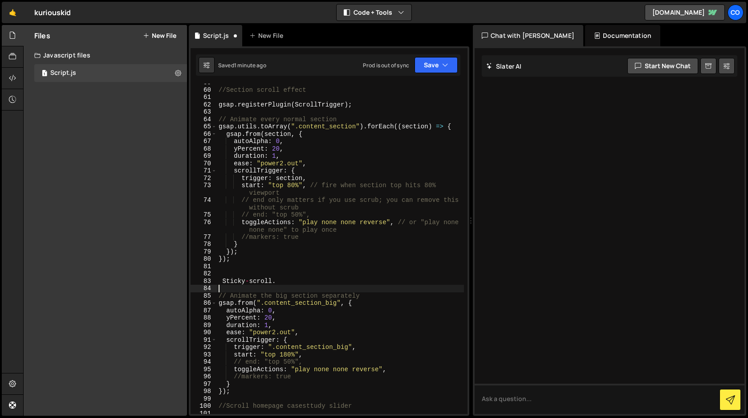
paste textarea "});"
type textarea "});"
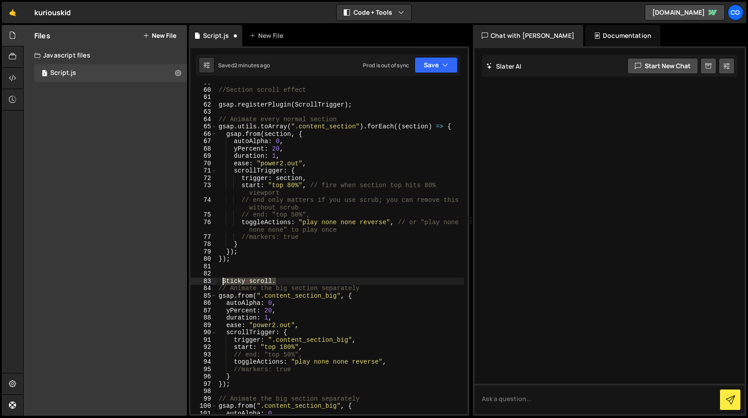
drag, startPoint x: 276, startPoint y: 281, endPoint x: 223, endPoint y: 281, distance: 53.0
click at [223, 281] on div "//Section scroll effect gsap . registerPlugin ( ScrollTrigger ) ; // Animate ev…" at bounding box center [340, 251] width 247 height 345
type textarea "Sticky-scroll."
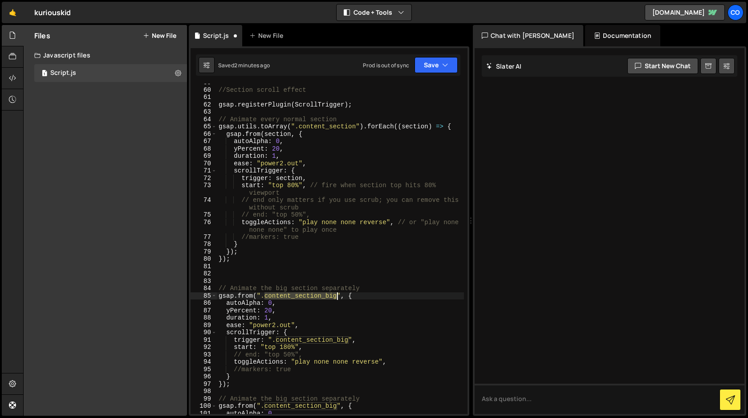
drag, startPoint x: 266, startPoint y: 295, endPoint x: 339, endPoint y: 293, distance: 72.6
click at [339, 293] on div "//Section scroll effect gsap . registerPlugin ( ScrollTrigger ) ; // Animate ev…" at bounding box center [340, 251] width 247 height 345
paste textarea "Sticky-scroll."
click at [283, 301] on div "//Section scroll effect gsap . registerPlugin ( ScrollTrigger ) ; // Animate ev…" at bounding box center [340, 251] width 247 height 345
click at [226, 311] on div "//Section scroll effect gsap . registerPlugin ( ScrollTrigger ) ; // Animate ev…" at bounding box center [340, 251] width 247 height 345
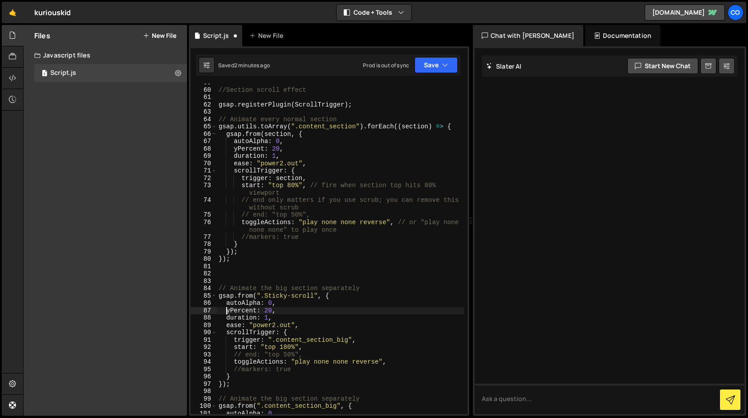
click at [245, 294] on div "//Section scroll effect gsap . registerPlugin ( ScrollTrigger ) ; // Animate ev…" at bounding box center [340, 251] width 247 height 345
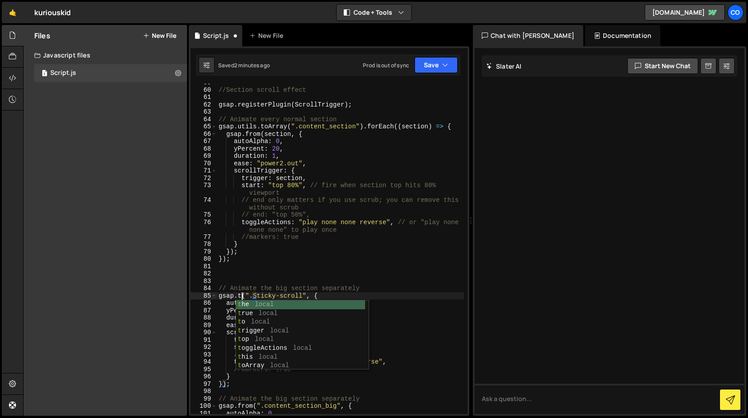
type textarea "gsap.to(".Sticky-scroll", {"
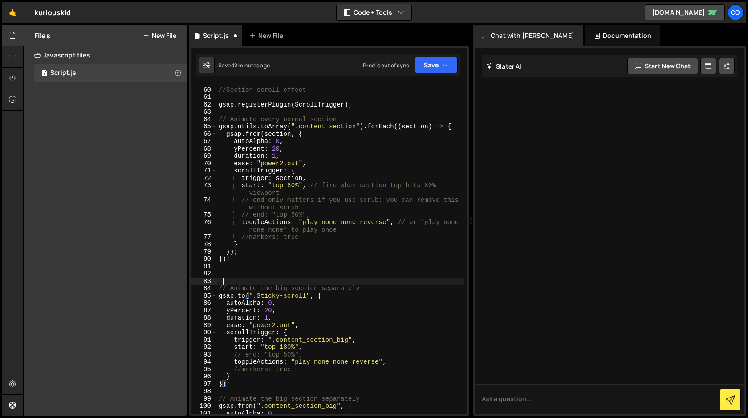
click at [260, 279] on div "//Section scroll effect gsap . registerPlugin ( ScrollTrigger ) ; // Animate ev…" at bounding box center [340, 251] width 247 height 345
click at [268, 310] on div "//Section scroll effect gsap . registerPlugin ( ScrollTrigger ) ; // Animate ev…" at bounding box center [340, 251] width 247 height 345
type textarea "yPercent: 20,"
click at [268, 310] on div "//Section scroll effect gsap . registerPlugin ( ScrollTrigger ) ; // Animate ev…" at bounding box center [340, 251] width 247 height 345
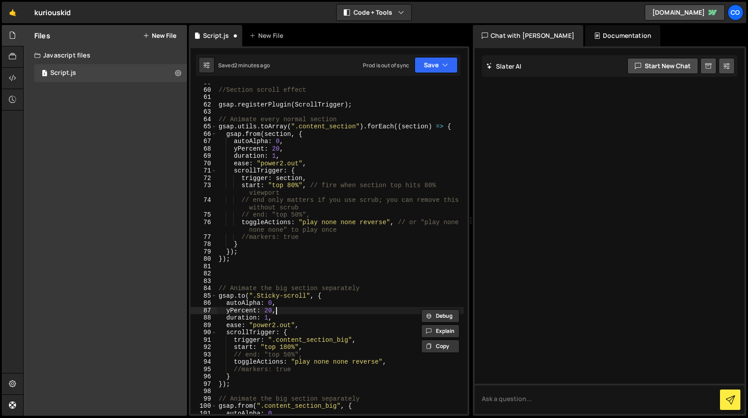
click at [294, 309] on div "//Section scroll effect gsap . registerPlugin ( ScrollTrigger ) ; // Animate ev…" at bounding box center [340, 251] width 247 height 345
drag, startPoint x: 294, startPoint y: 309, endPoint x: 207, endPoint y: 308, distance: 87.3
click at [207, 308] on div "yPercent: 20, 59 60 61 62 63 64 65 66 67 68 69 70 71 72 73 74 75 76 77 78 79 80…" at bounding box center [329, 249] width 277 height 330
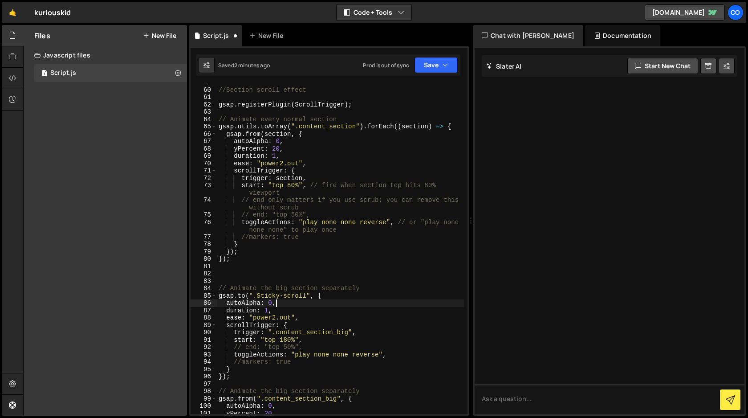
click at [279, 309] on div "//Section scroll effect gsap . registerPlugin ( ScrollTrigger ) ; // Animate ev…" at bounding box center [340, 251] width 247 height 345
click at [226, 325] on div "//Section scroll effect gsap . registerPlugin ( ScrollTrigger ) ; // Animate ev…" at bounding box center [340, 251] width 247 height 345
drag, startPoint x: 305, startPoint y: 295, endPoint x: 254, endPoint y: 295, distance: 50.8
click at [254, 295] on div "//Section scroll effect gsap . registerPlugin ( ScrollTrigger ) ; // Animate ev…" at bounding box center [340, 251] width 247 height 345
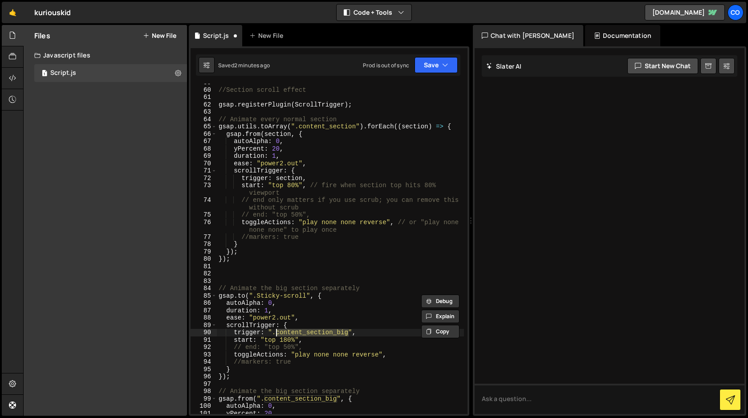
drag, startPoint x: 348, startPoint y: 333, endPoint x: 277, endPoint y: 333, distance: 71.3
click at [277, 333] on div "//Section scroll effect gsap . registerPlugin ( ScrollTrigger ) ; // Animate ev…" at bounding box center [340, 251] width 247 height 345
paste textarea ".Sticky-scroll"
click at [279, 334] on div "//Section scroll effect gsap . registerPlugin ( ScrollTrigger ) ; // Animate ev…" at bounding box center [340, 251] width 247 height 345
click at [314, 341] on div "//Section scroll effect gsap . registerPlugin ( ScrollTrigger ) ; // Animate ev…" at bounding box center [340, 251] width 247 height 345
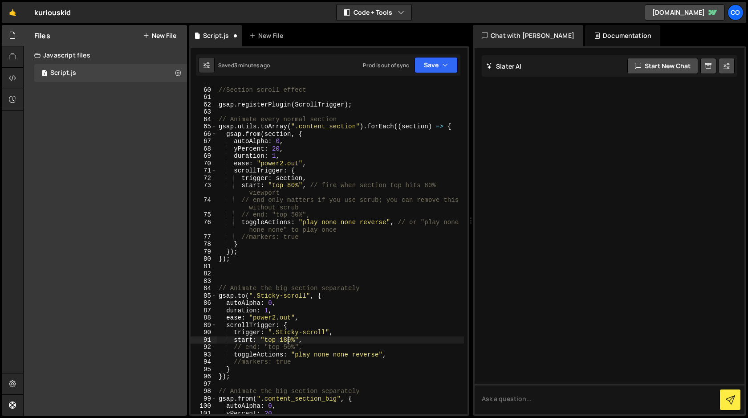
click at [286, 340] on div "//Section scroll effect gsap . registerPlugin ( ScrollTrigger ) ; // Animate ev…" at bounding box center [340, 251] width 247 height 345
click at [350, 343] on div "//Section scroll effect gsap . registerPlugin ( ScrollTrigger ) ; // Animate ev…" at bounding box center [340, 251] width 247 height 345
type textarea "start: "top 100%","
click at [434, 66] on button "Save" at bounding box center [436, 65] width 43 height 16
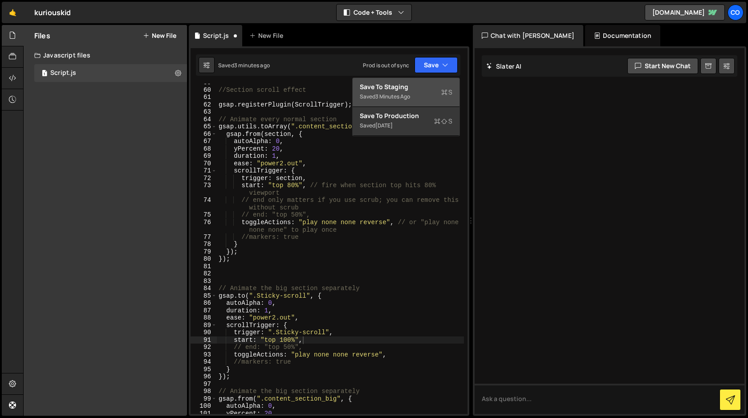
click at [417, 92] on div "Saved 3 minutes ago" at bounding box center [406, 96] width 93 height 11
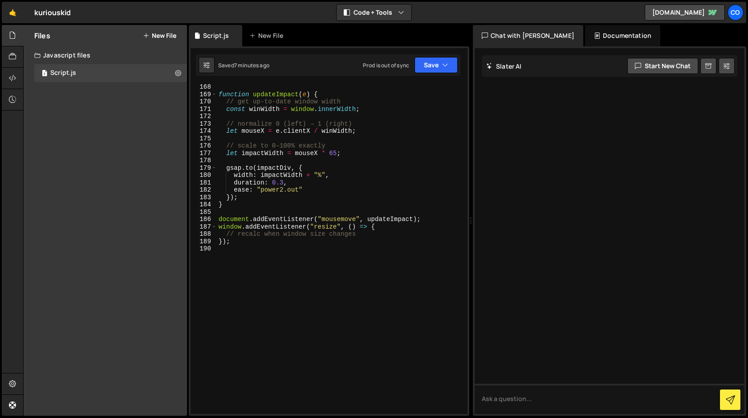
scroll to position [1264, 0]
click at [291, 258] on div "function updateImpact ( e ) { // get up-to-date window width const winWidth = w…" at bounding box center [340, 255] width 247 height 345
type textarea "// Scroll Sticky"
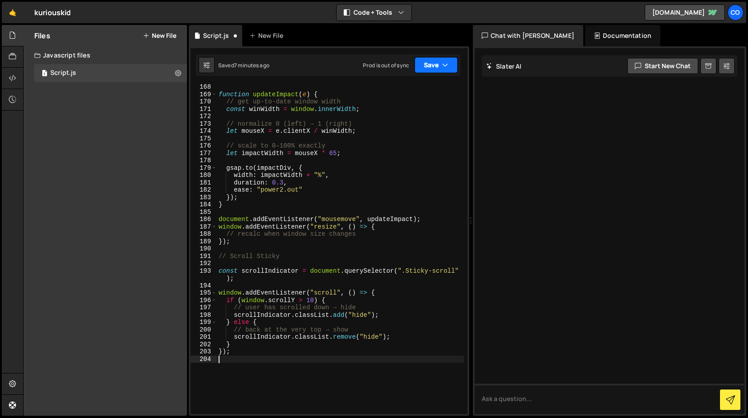
click at [441, 61] on button "Save" at bounding box center [436, 65] width 43 height 16
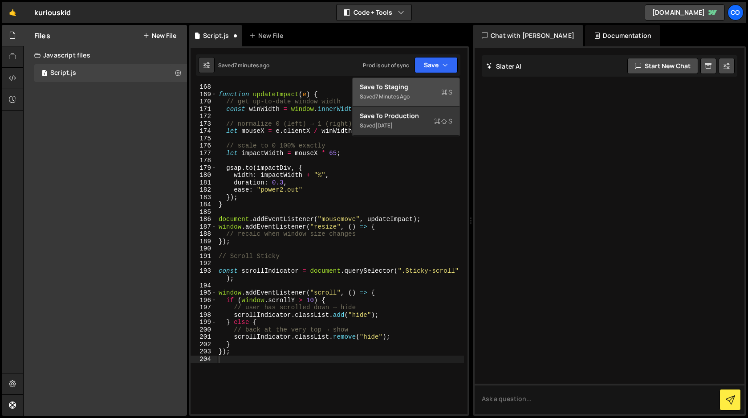
click at [422, 86] on div "Save to Staging S" at bounding box center [406, 86] width 93 height 9
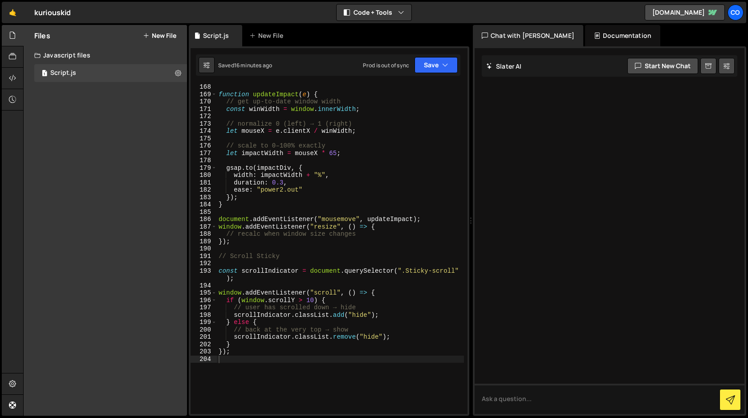
click at [409, 270] on div "function updateImpact ( e ) { // get up-to-date window width const winWidth = w…" at bounding box center [340, 255] width 247 height 345
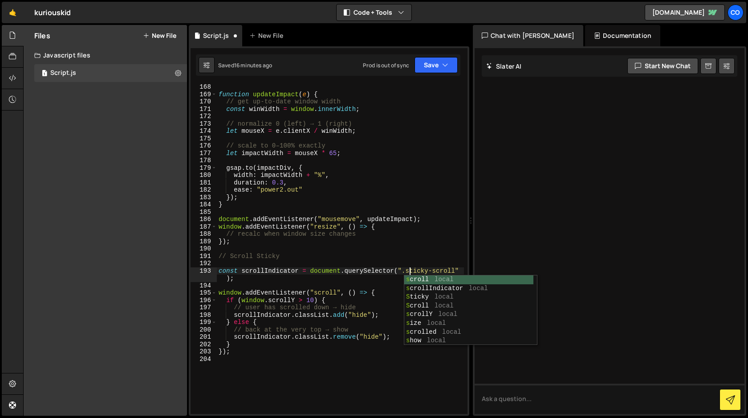
scroll to position [0, 13]
click at [419, 269] on div "function updateImpact ( e ) { // get up-to-date window width const winWidth = w…" at bounding box center [340, 255] width 247 height 345
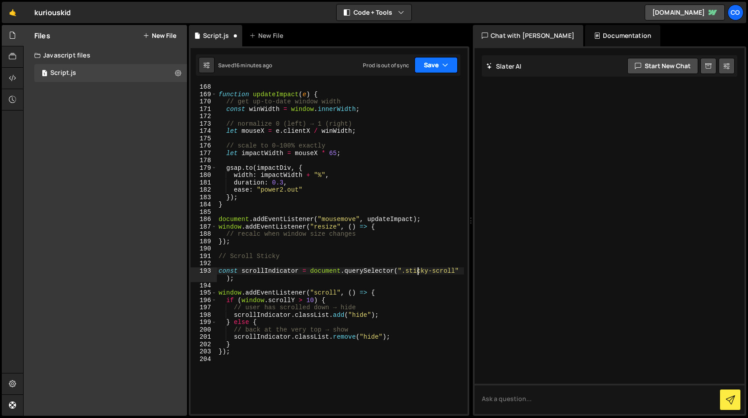
type textarea "const scrollIndicator = document.querySelector(".sticky-scroll");"
click at [438, 68] on button "Save" at bounding box center [436, 65] width 43 height 16
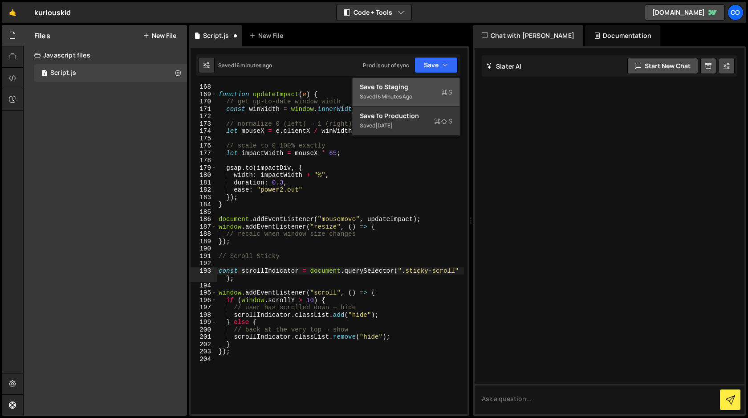
click at [430, 94] on div "Saved 16 minutes ago" at bounding box center [406, 96] width 93 height 11
